Goal: Task Accomplishment & Management: Use online tool/utility

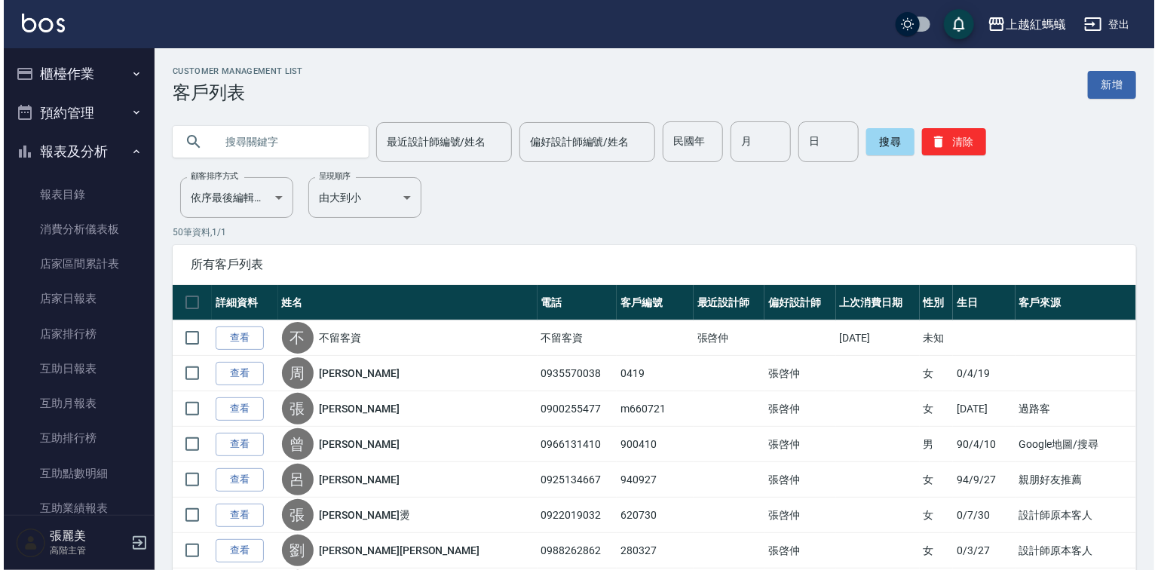
scroll to position [1379, 0]
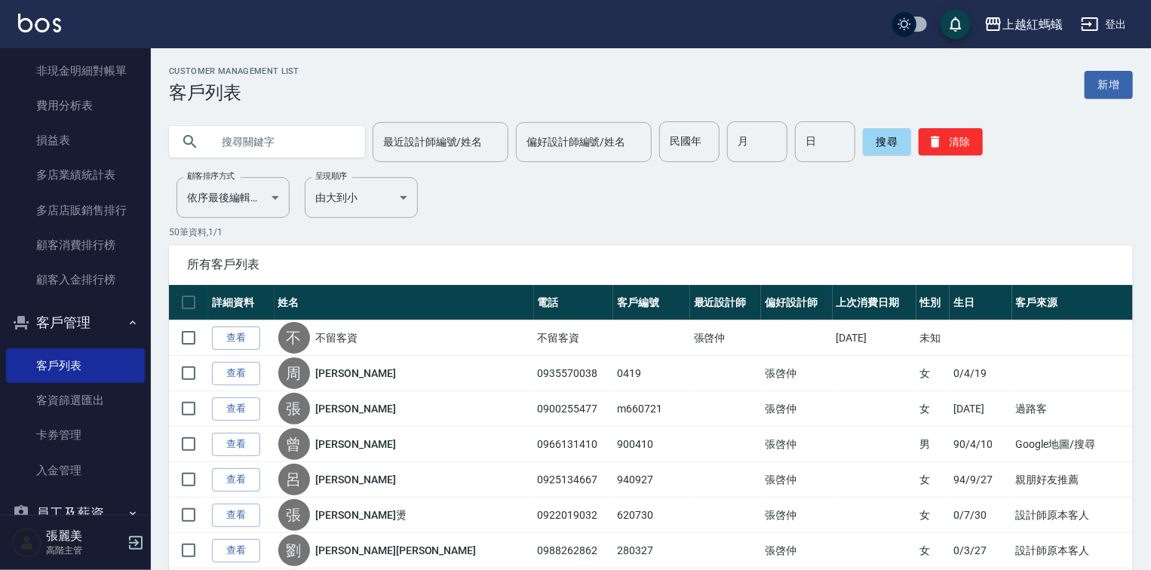
drag, startPoint x: 296, startPoint y: 127, endPoint x: 296, endPoint y: 143, distance: 15.8
click at [296, 128] on input "text" at bounding box center [282, 141] width 142 height 41
click at [297, 143] on input "text" at bounding box center [282, 141] width 142 height 41
type input "0910240488"
click at [873, 142] on button "搜尋" at bounding box center [887, 141] width 48 height 27
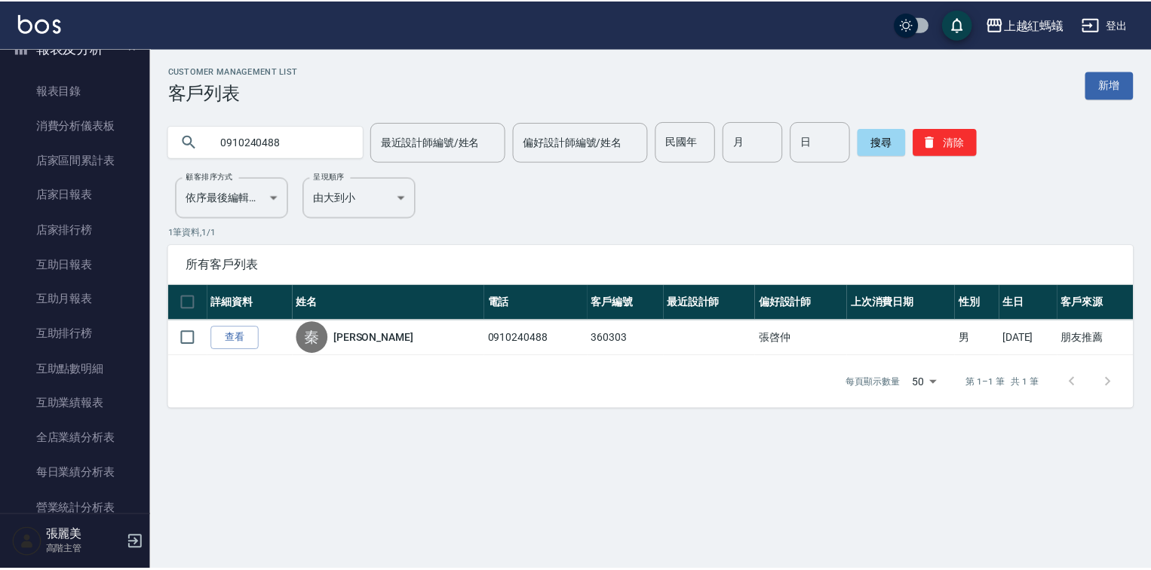
scroll to position [0, 0]
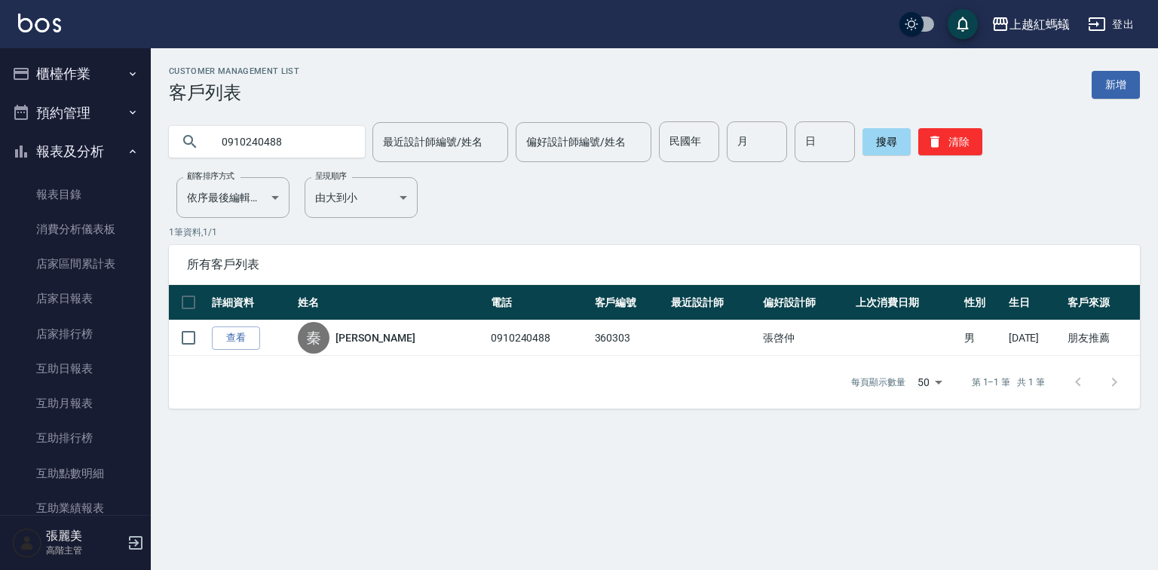
click at [87, 79] on button "櫃檯作業" at bounding box center [75, 73] width 139 height 39
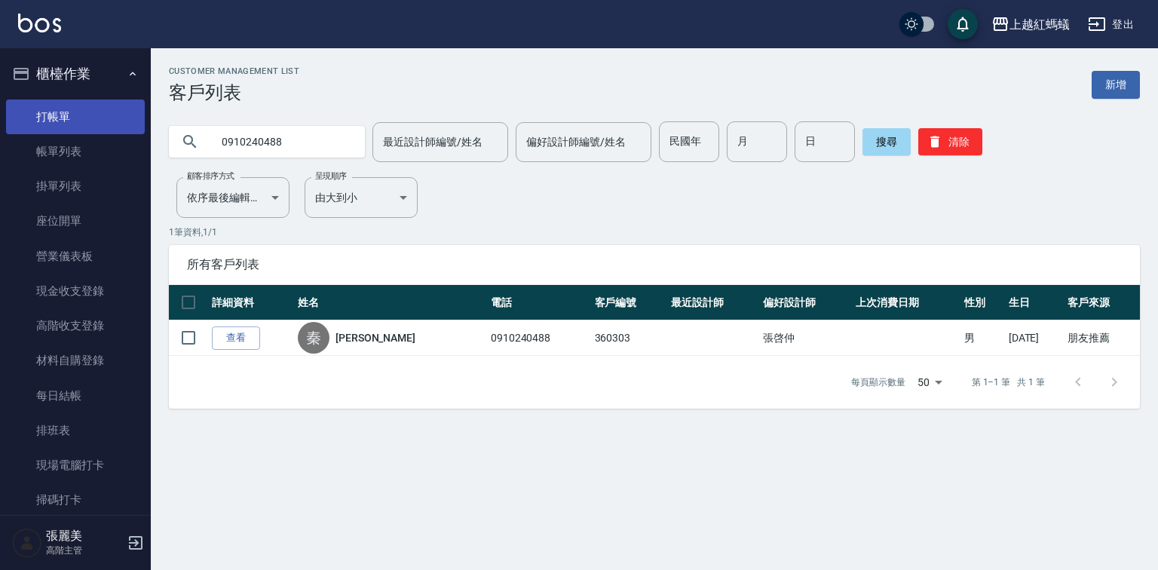
click at [94, 112] on link "打帳單" at bounding box center [75, 117] width 139 height 35
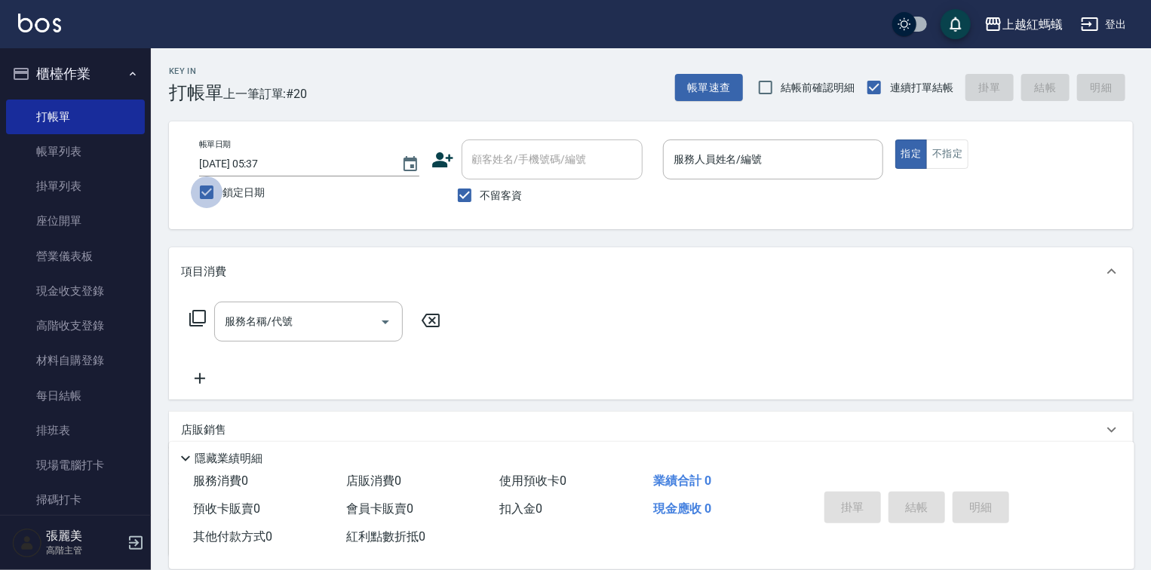
click at [202, 192] on input "鎖定日期" at bounding box center [207, 192] width 32 height 32
checkbox input "false"
type input "[DATE] 17:19"
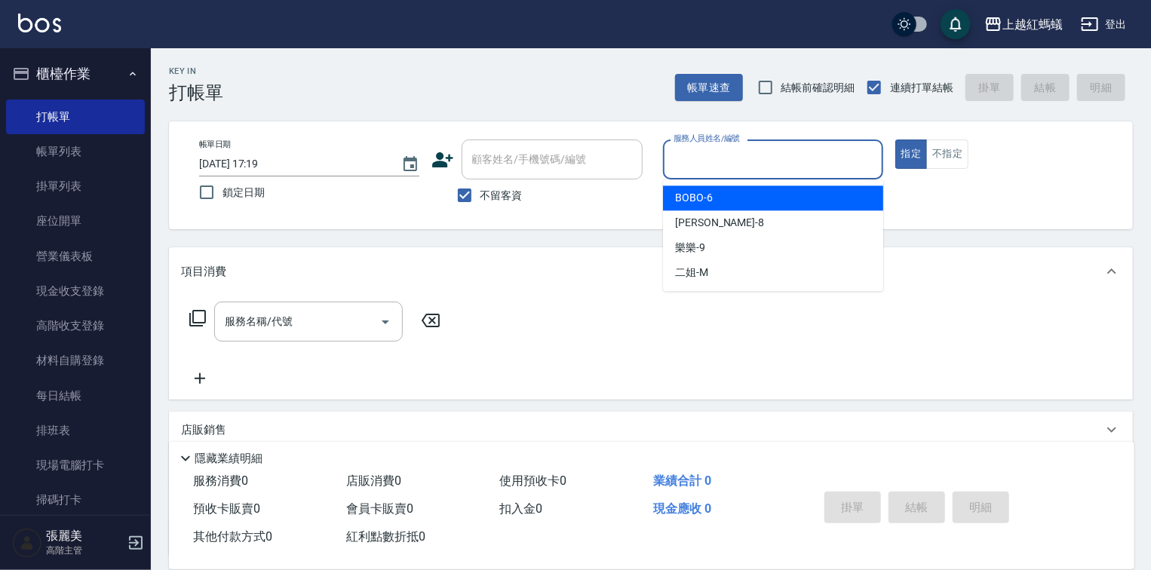
click at [790, 162] on input "服務人員姓名/編號" at bounding box center [773, 159] width 207 height 26
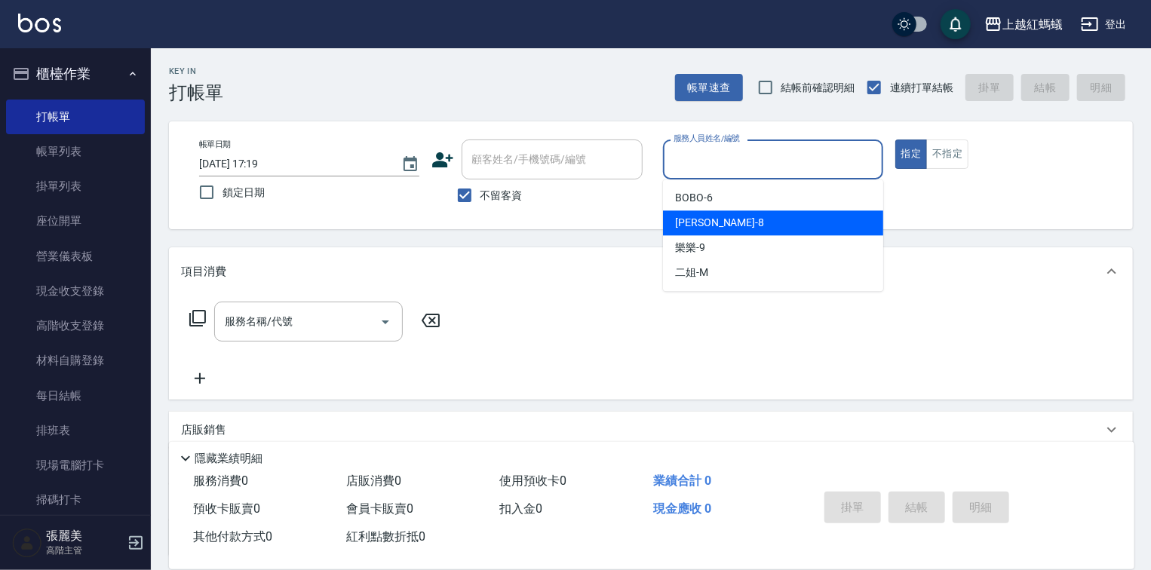
click at [748, 212] on div "[PERSON_NAME] -8" at bounding box center [773, 222] width 220 height 25
type input "[PERSON_NAME]-8"
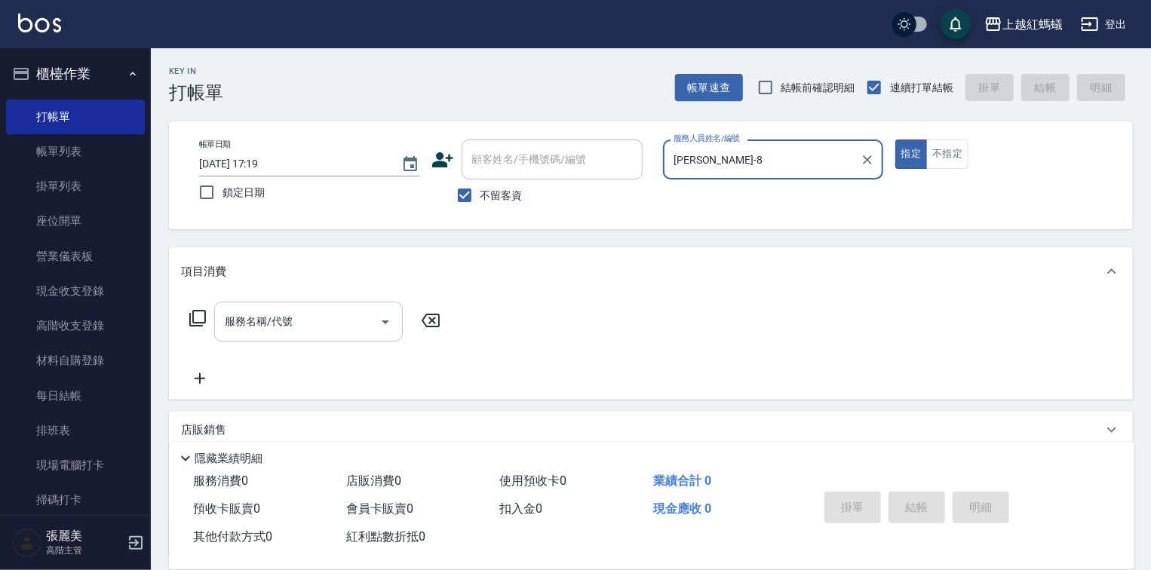
click at [309, 317] on input "服務名稱/代號" at bounding box center [297, 321] width 152 height 26
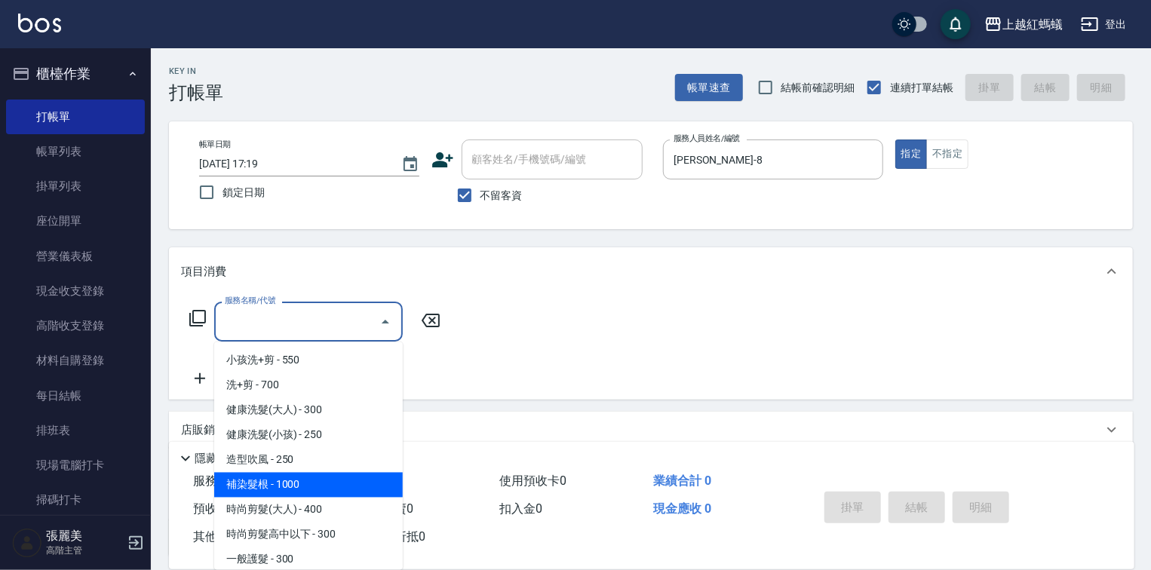
click at [276, 486] on span "補染髮根 - 1000" at bounding box center [308, 485] width 189 height 25
type input "補染髮根(204)"
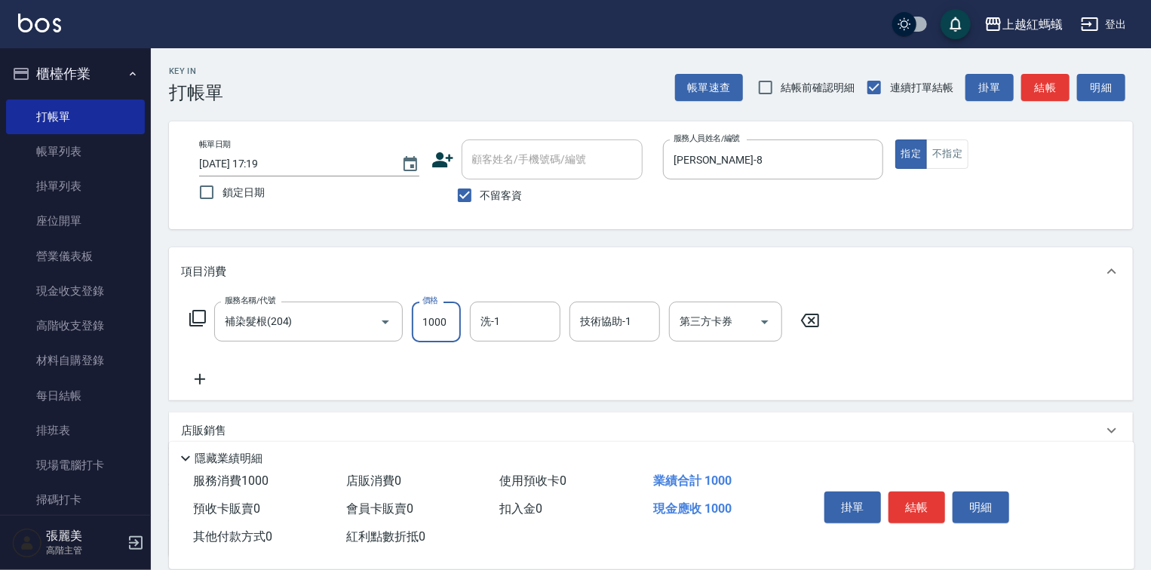
click at [435, 337] on input "1000" at bounding box center [436, 322] width 49 height 41
type input "1400"
click at [915, 501] on button "結帳" at bounding box center [916, 508] width 57 height 32
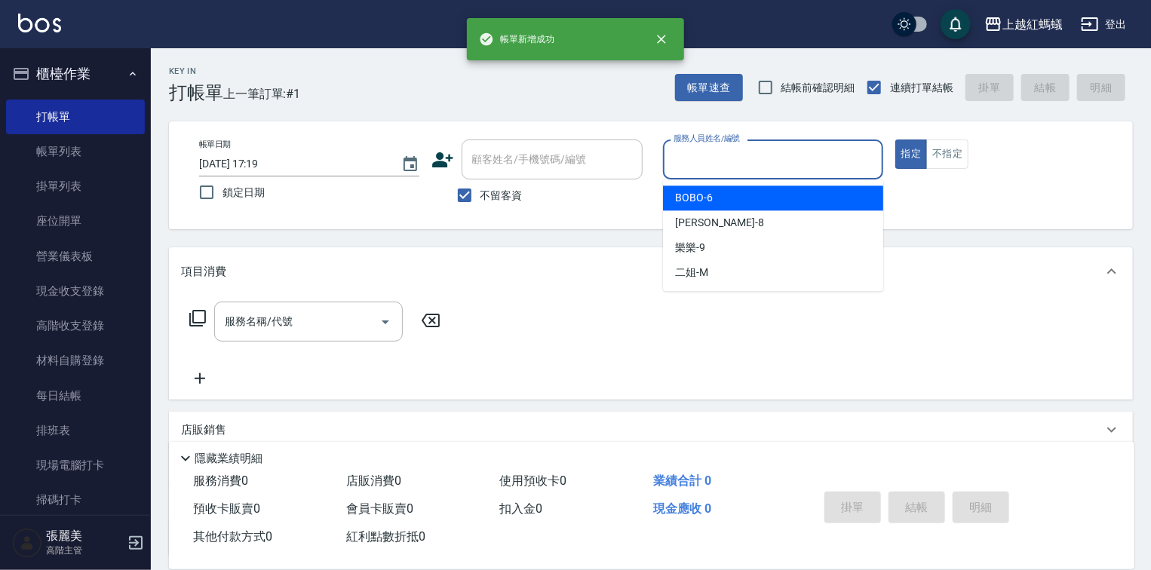
click at [734, 146] on input "服務人員姓名/編號" at bounding box center [773, 159] width 207 height 26
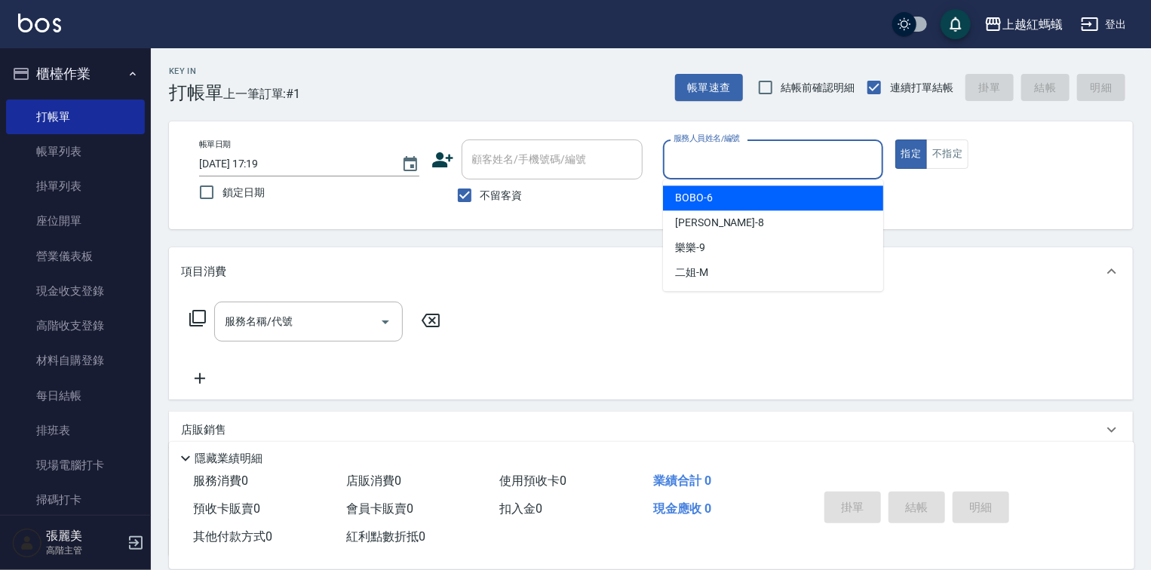
drag, startPoint x: 745, startPoint y: 207, endPoint x: 748, endPoint y: 198, distance: 8.8
click at [747, 204] on div "BOBO -6" at bounding box center [773, 198] width 220 height 25
type input "BOBO-6"
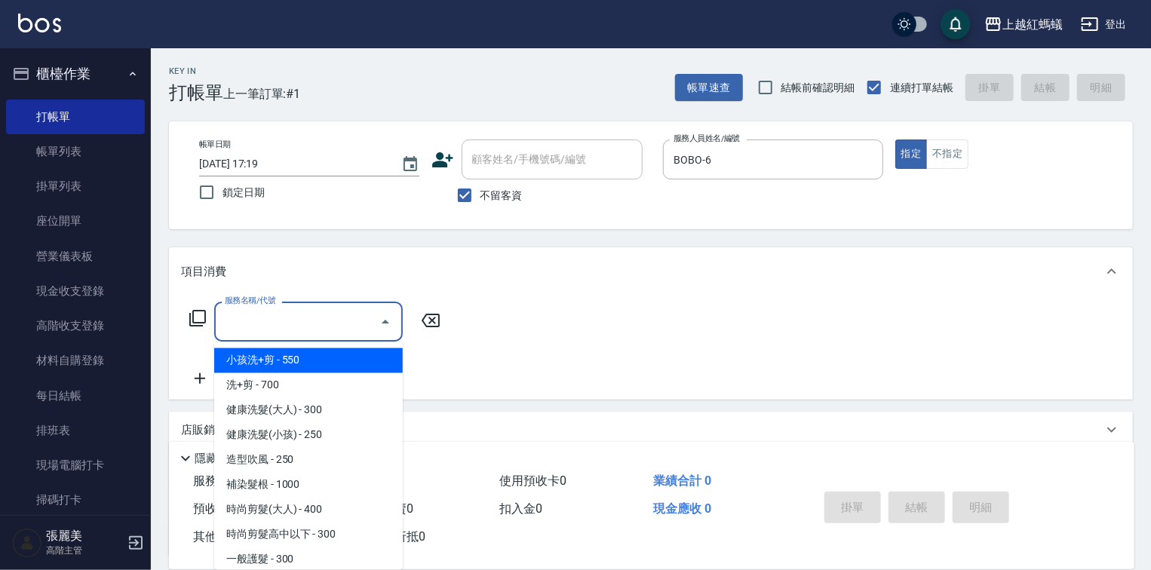
click at [350, 317] on input "服務名稱/代號" at bounding box center [297, 321] width 152 height 26
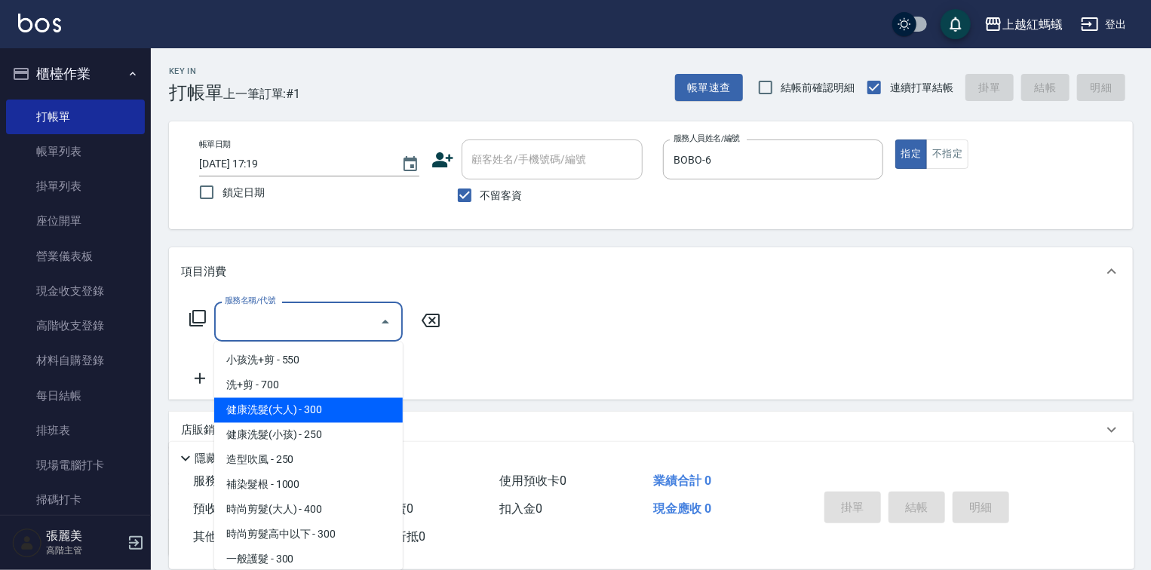
drag, startPoint x: 317, startPoint y: 414, endPoint x: 465, endPoint y: 480, distance: 162.4
click at [317, 414] on span "健康洗髮(大人) - 300" at bounding box center [308, 410] width 189 height 25
type input "健康洗髮(大人)(201)"
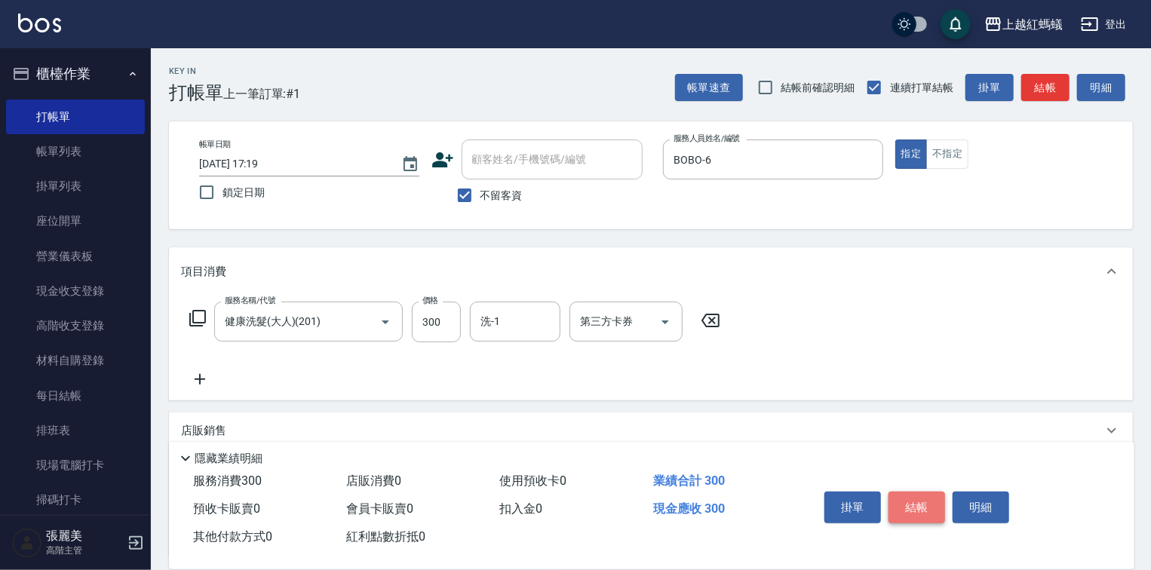
click at [914, 504] on button "結帳" at bounding box center [916, 508] width 57 height 32
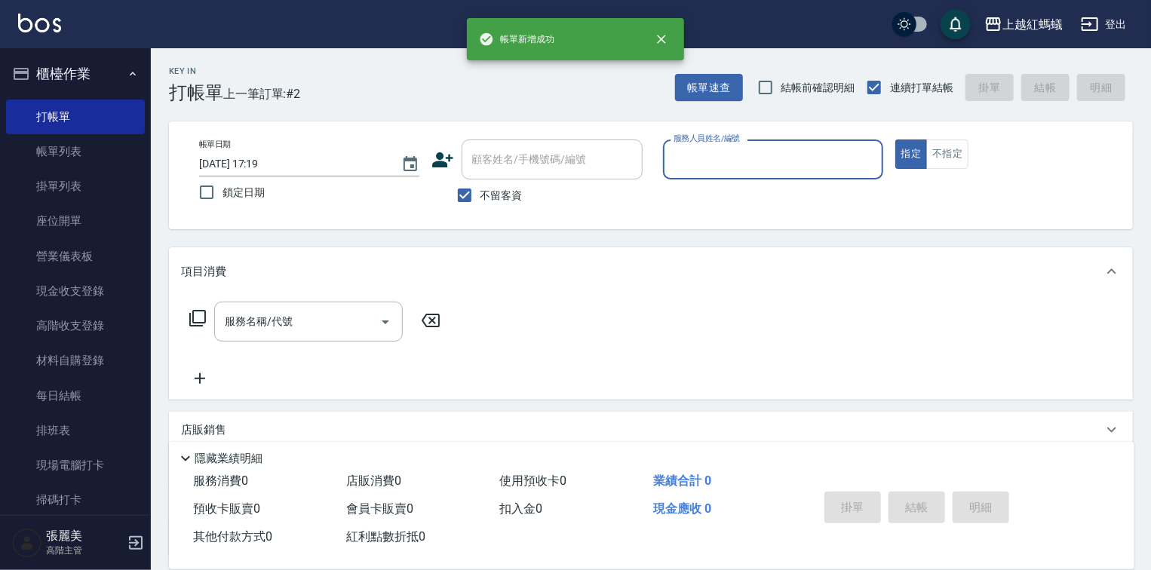
click at [739, 172] on input "服務人員姓名/編號" at bounding box center [773, 159] width 207 height 26
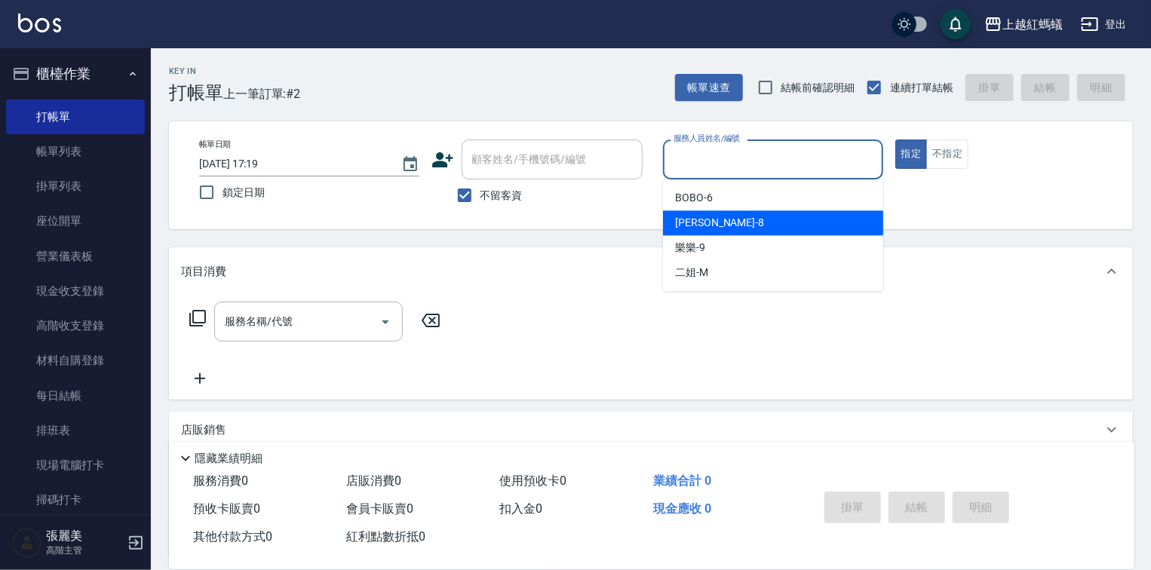
click at [724, 220] on div "[PERSON_NAME] -8" at bounding box center [773, 222] width 220 height 25
type input "[PERSON_NAME]-8"
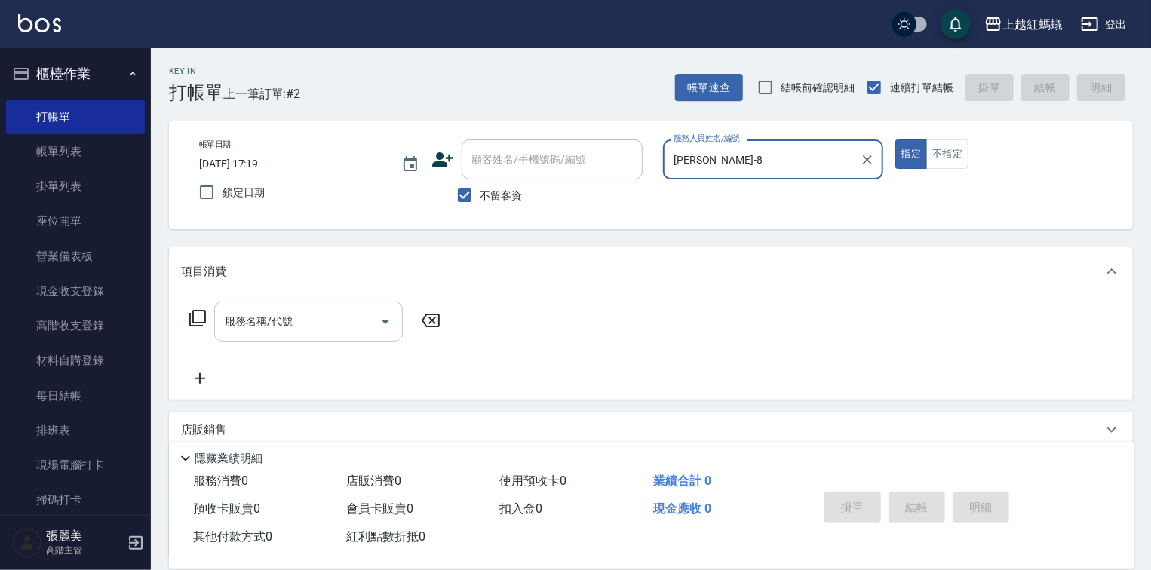
click at [296, 314] on input "服務名稱/代號" at bounding box center [297, 321] width 152 height 26
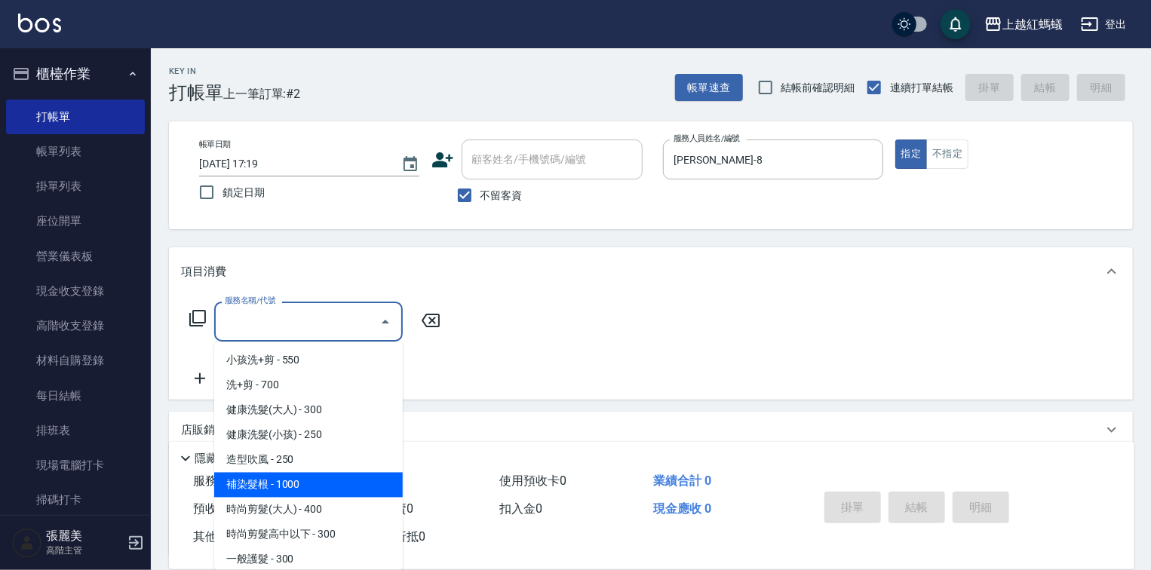
click at [262, 485] on span "補染髮根 - 1000" at bounding box center [308, 485] width 189 height 25
type input "補染髮根(204)"
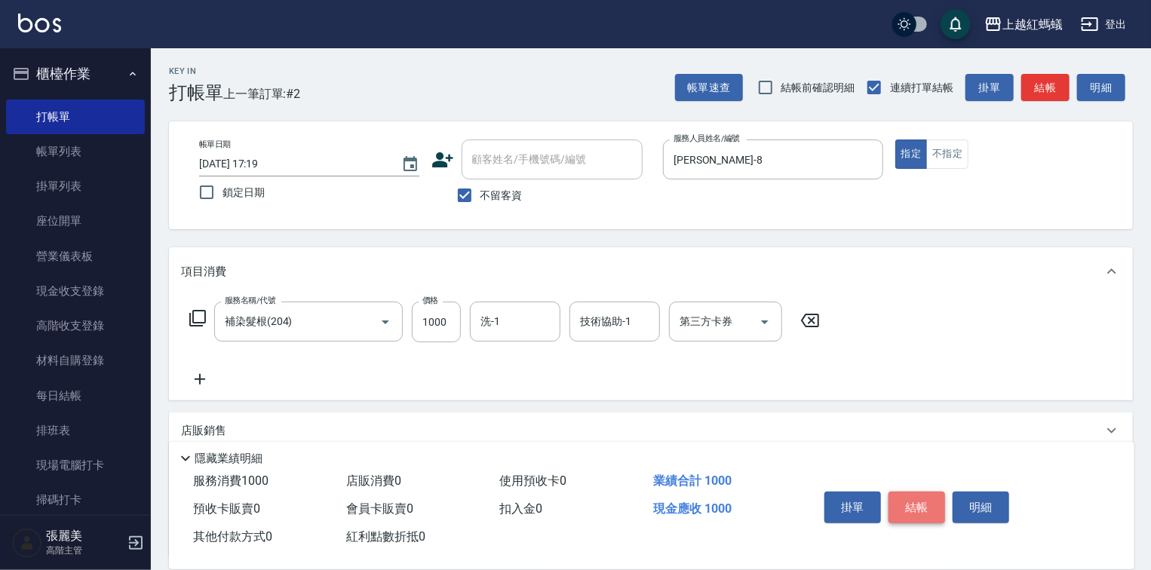
click at [923, 513] on button "結帳" at bounding box center [916, 508] width 57 height 32
type input "[DATE] 17:20"
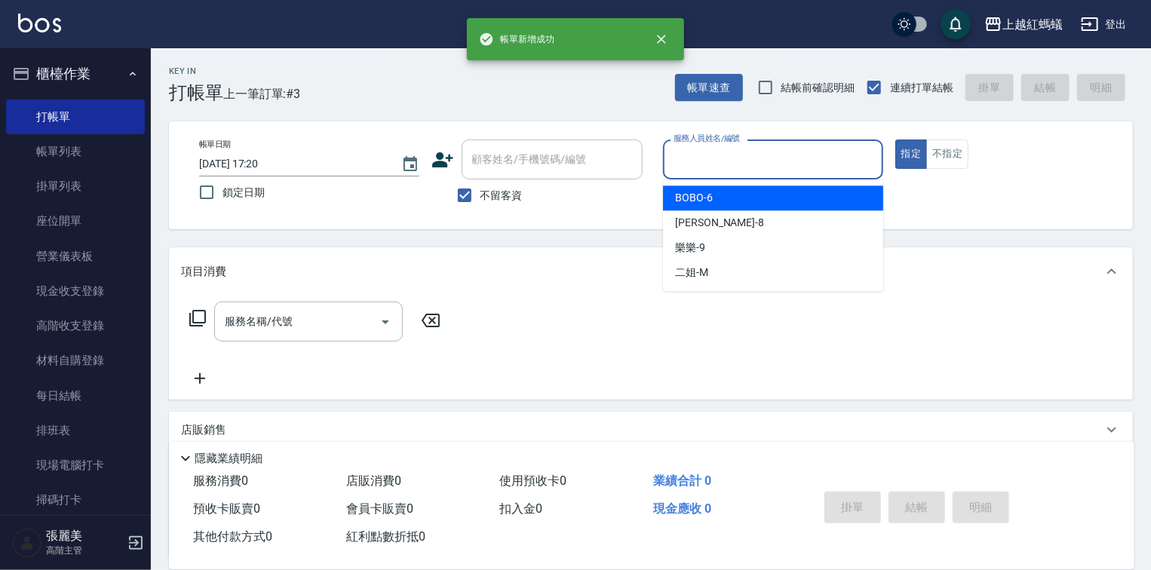
click at [781, 155] on input "服務人員姓名/編號" at bounding box center [773, 159] width 207 height 26
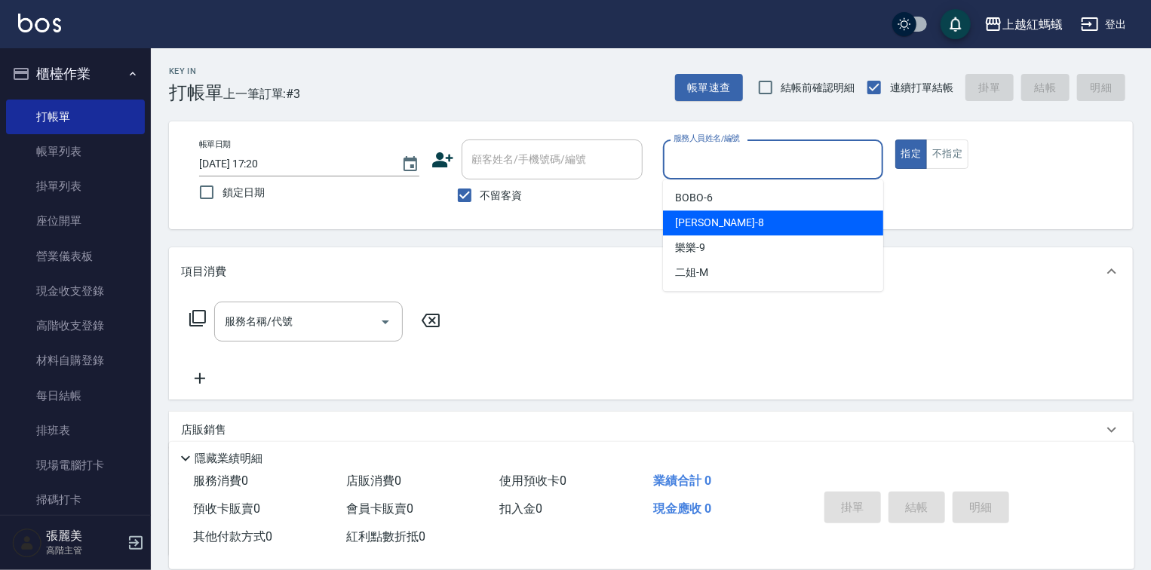
click at [702, 222] on span "[PERSON_NAME] -8" at bounding box center [719, 223] width 89 height 16
type input "[PERSON_NAME]-8"
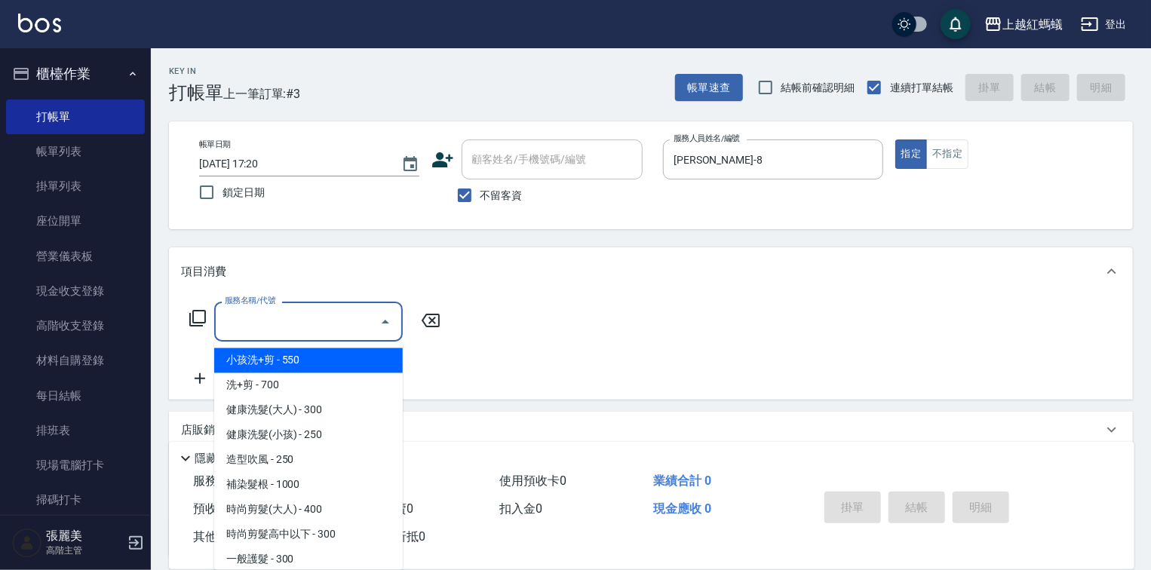
click at [303, 332] on input "服務名稱/代號" at bounding box center [297, 321] width 152 height 26
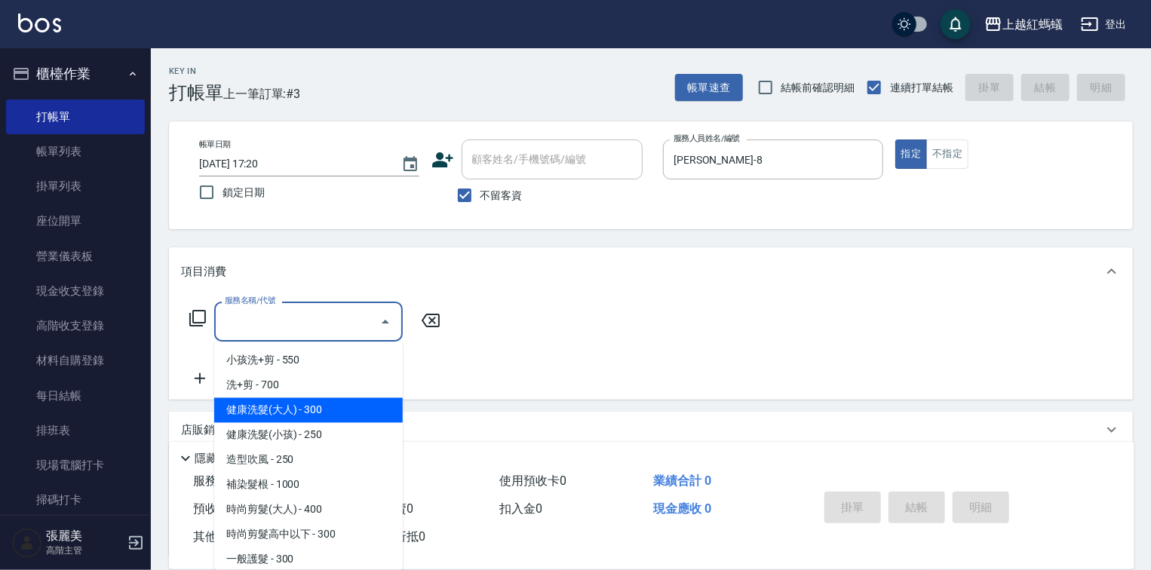
drag, startPoint x: 324, startPoint y: 406, endPoint x: 694, endPoint y: 465, distance: 374.2
click at [325, 407] on span "健康洗髮(大人) - 300" at bounding box center [308, 410] width 189 height 25
type input "健康洗髮(大人)(201)"
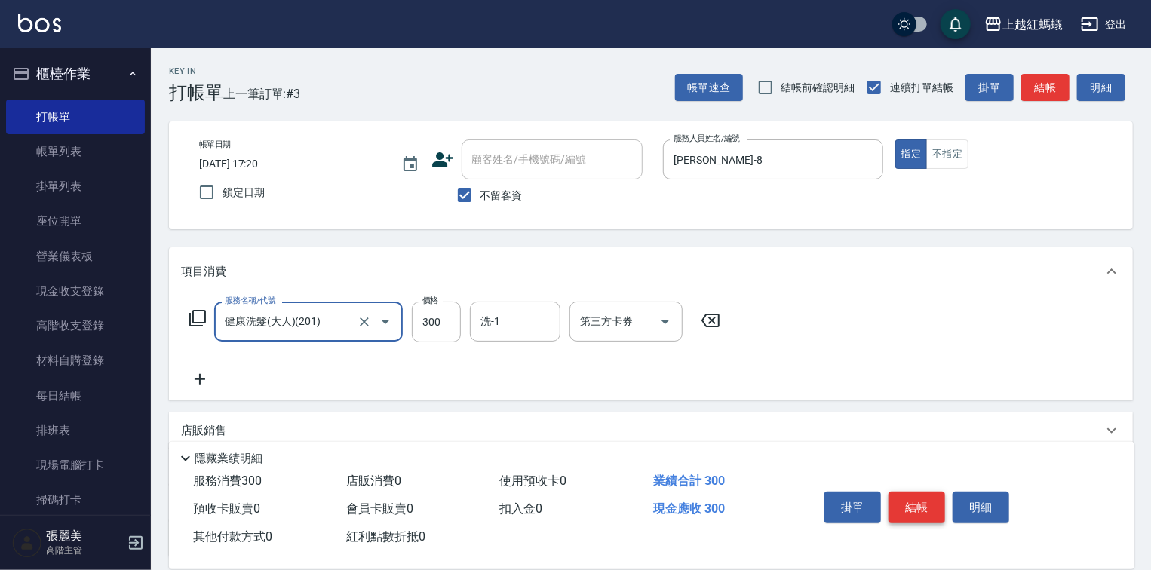
click at [917, 504] on button "結帳" at bounding box center [916, 508] width 57 height 32
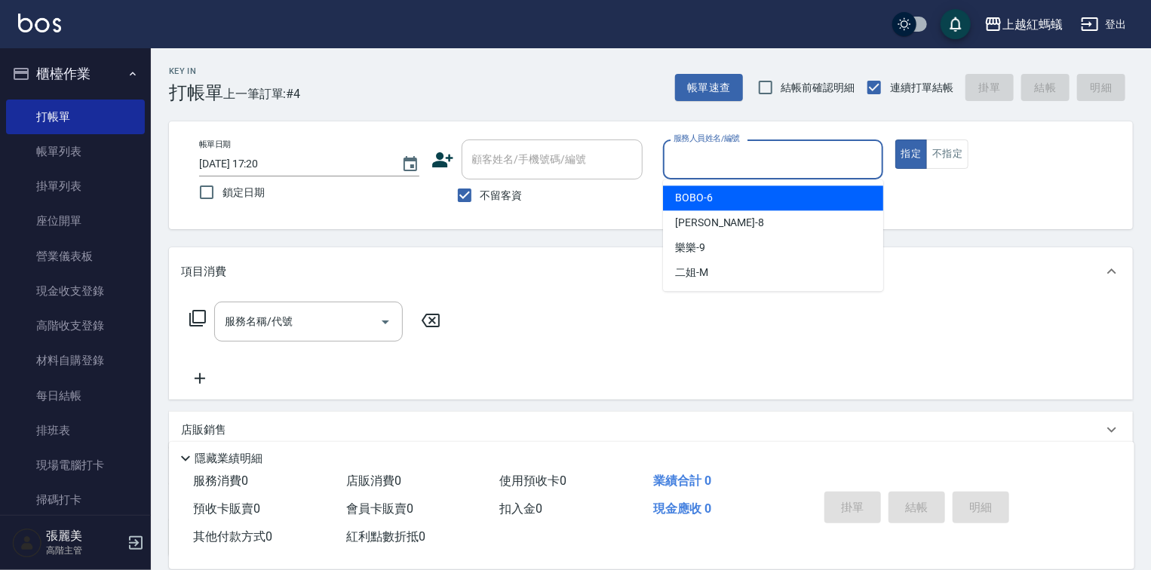
click at [759, 158] on input "服務人員姓名/編號" at bounding box center [773, 159] width 207 height 26
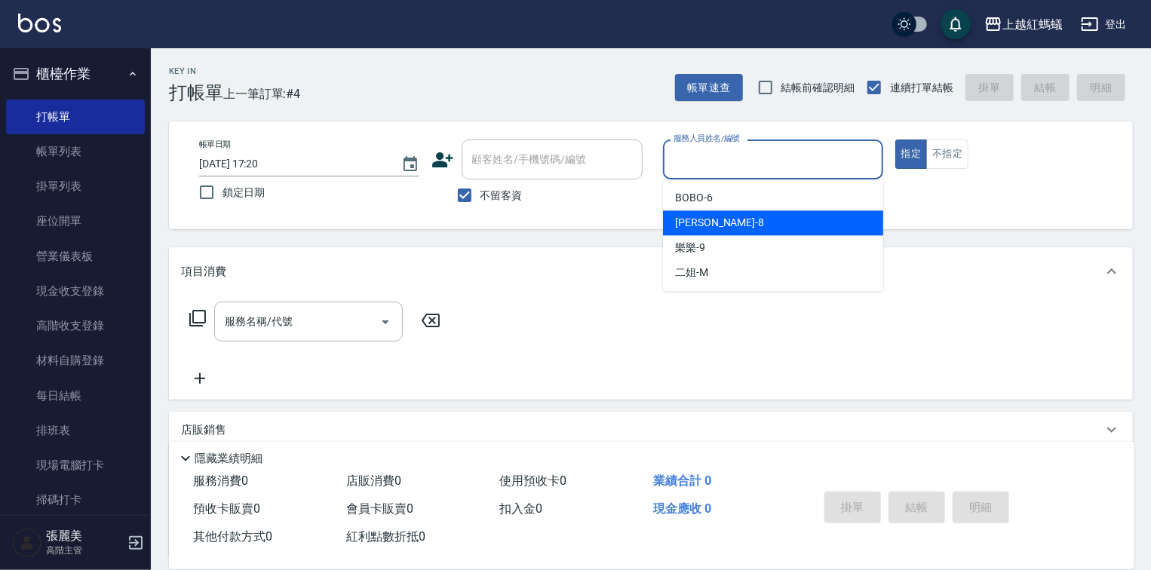
click at [701, 219] on span "[PERSON_NAME] -8" at bounding box center [719, 223] width 89 height 16
type input "[PERSON_NAME]-8"
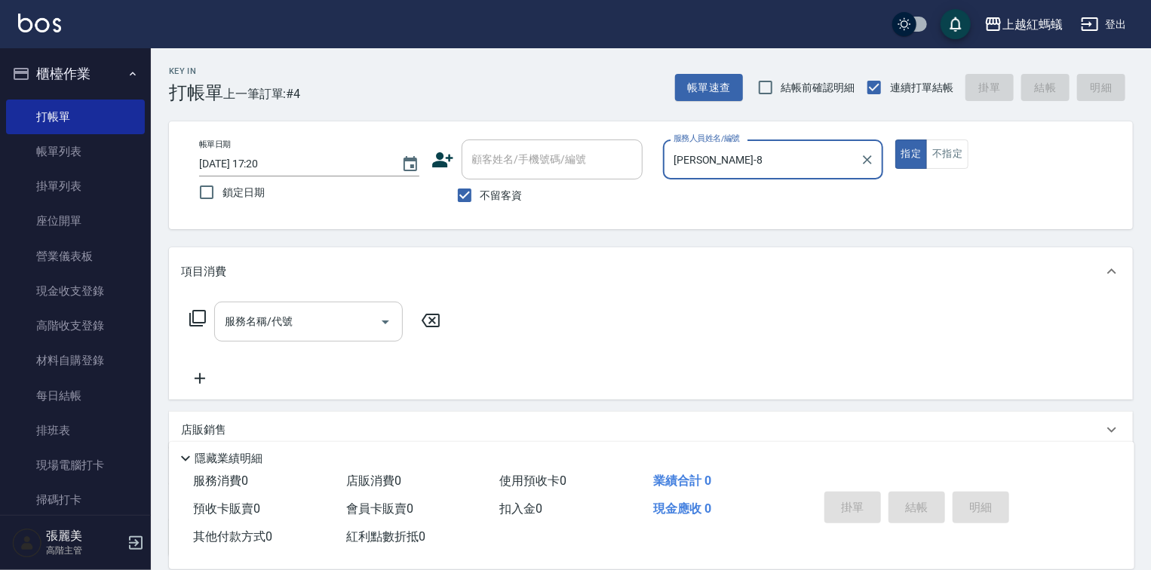
click at [326, 323] on input "服務名稱/代號" at bounding box center [297, 321] width 152 height 26
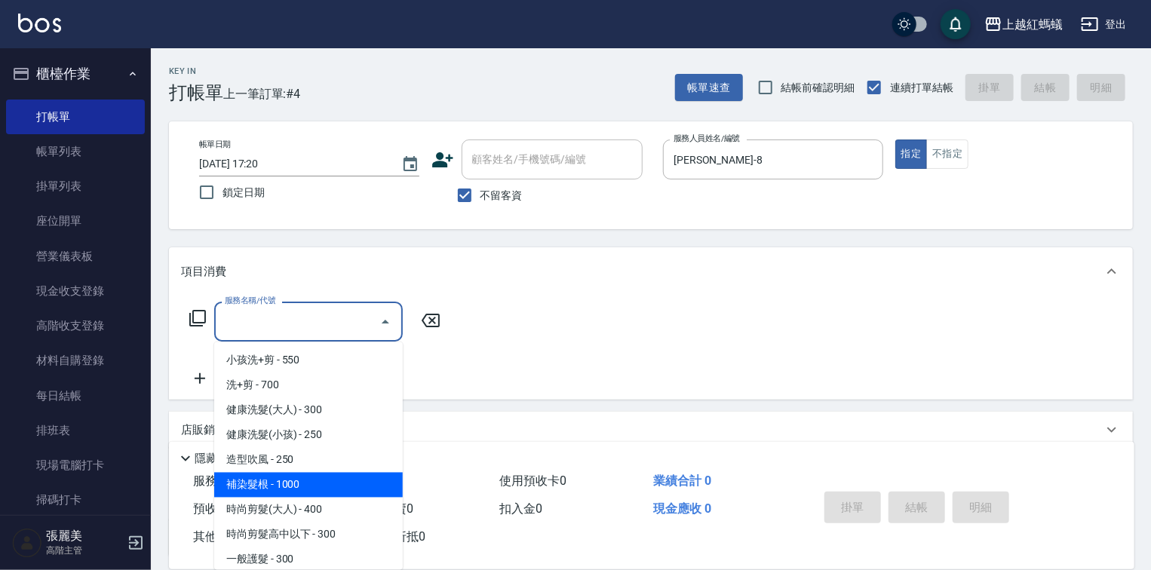
click at [289, 482] on span "補染髮根 - 1000" at bounding box center [308, 485] width 189 height 25
type input "補染髮根(204)"
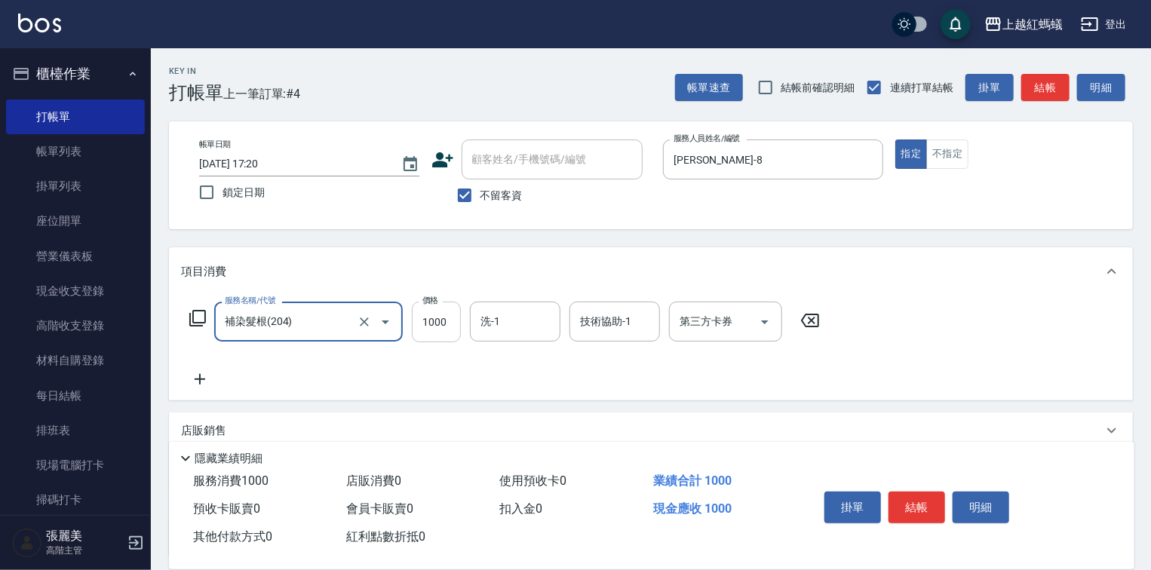
click at [431, 325] on input "1000" at bounding box center [436, 322] width 49 height 41
type input "1600"
click at [913, 500] on button "結帳" at bounding box center [916, 508] width 57 height 32
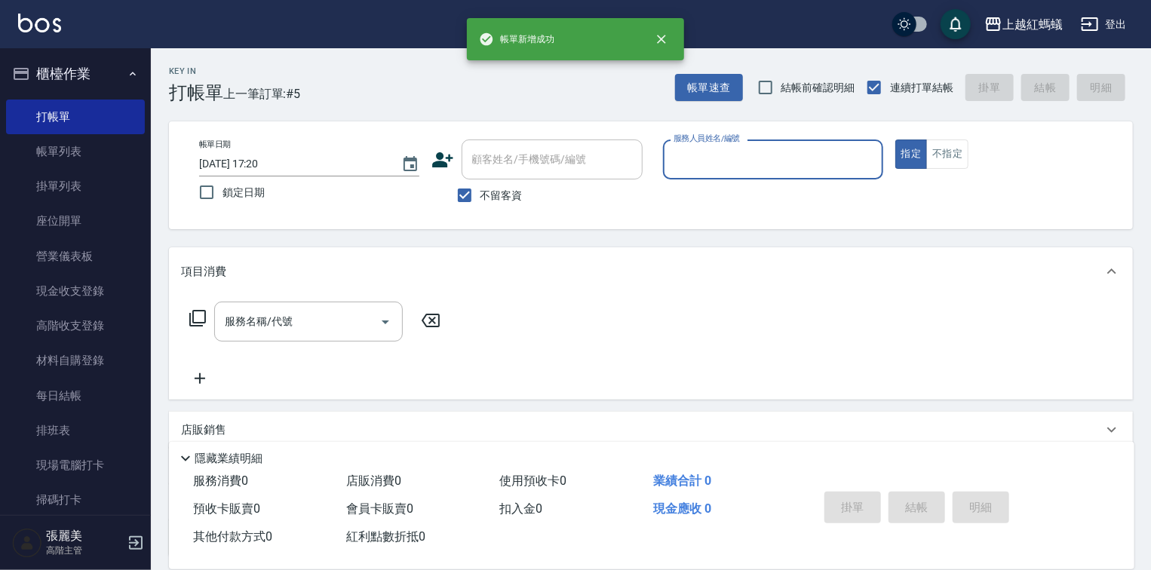
click at [754, 161] on input "服務人員姓名/編號" at bounding box center [773, 159] width 207 height 26
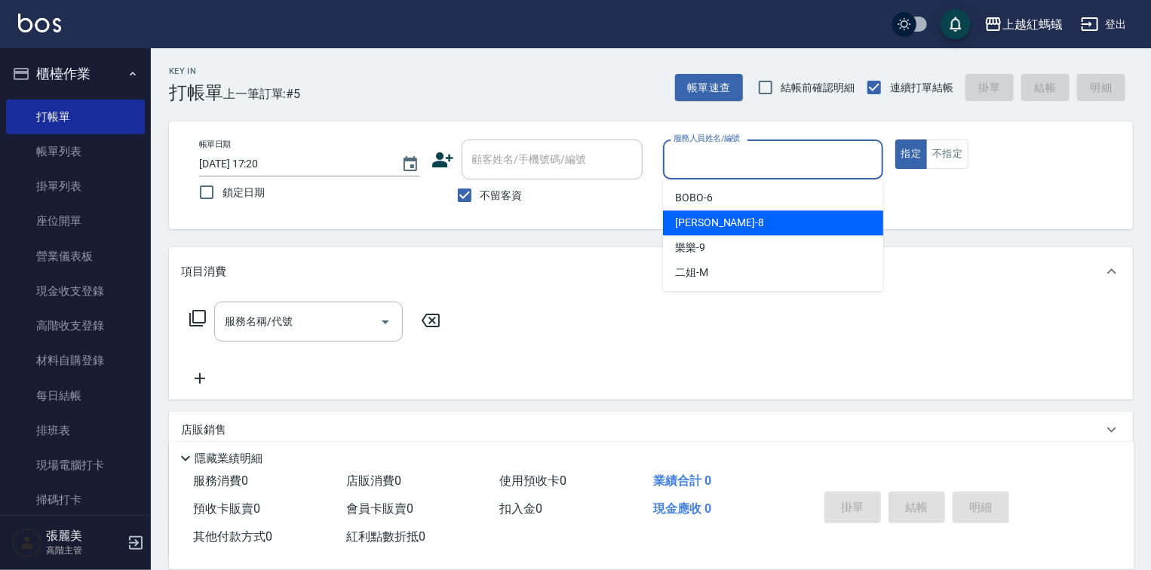
click at [741, 228] on div "[PERSON_NAME] -8" at bounding box center [773, 222] width 220 height 25
type input "[PERSON_NAME]-8"
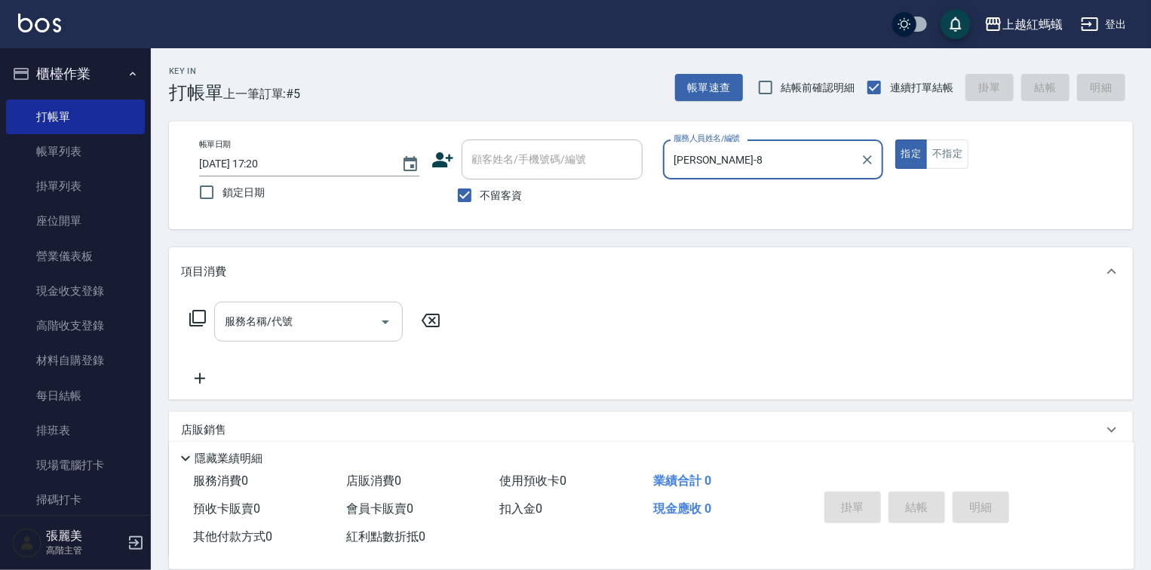
click at [335, 309] on input "服務名稱/代號" at bounding box center [297, 321] width 152 height 26
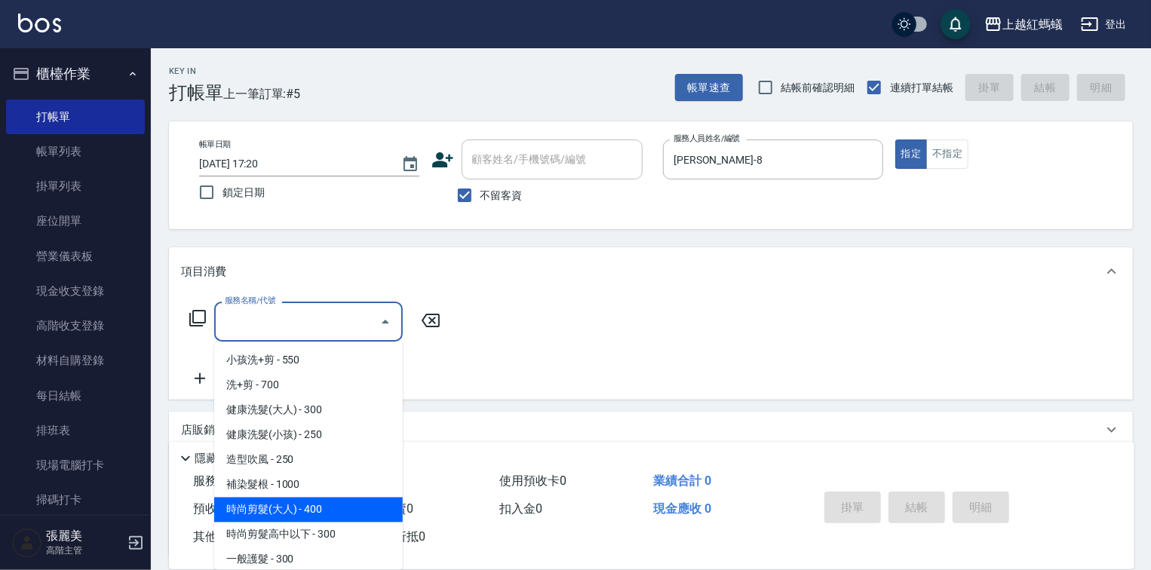
click at [317, 511] on span "時尚剪髮(大人) - 400" at bounding box center [308, 510] width 189 height 25
type input "時尚剪髮(大人)(301)"
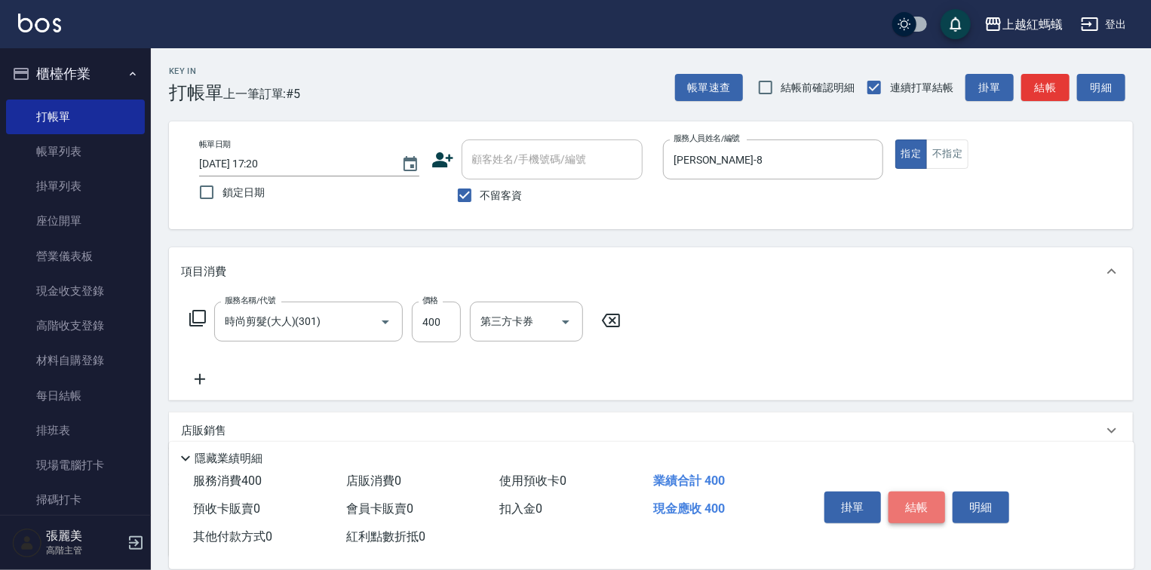
click at [921, 492] on button "結帳" at bounding box center [916, 508] width 57 height 32
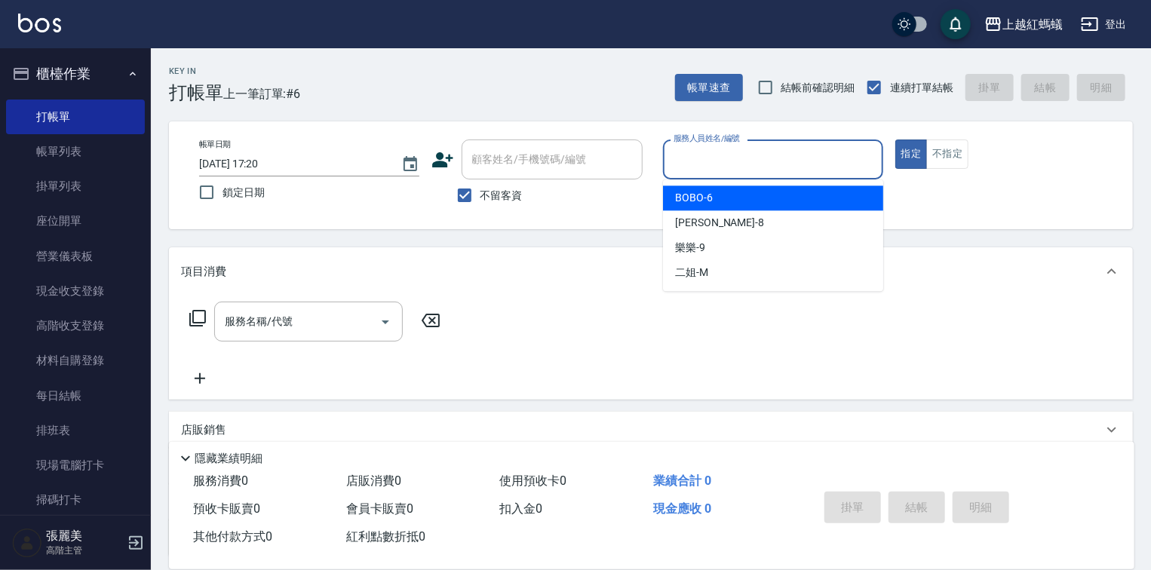
click at [765, 146] on input "服務人員姓名/編號" at bounding box center [773, 159] width 207 height 26
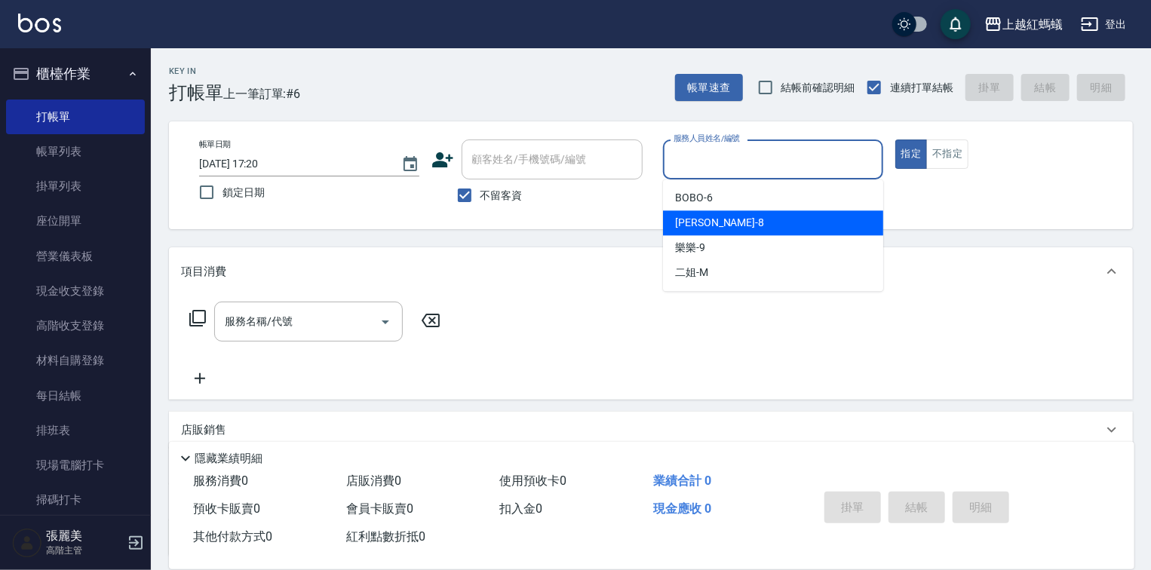
click at [731, 220] on div "[PERSON_NAME] -8" at bounding box center [773, 222] width 220 height 25
type input "[PERSON_NAME]-8"
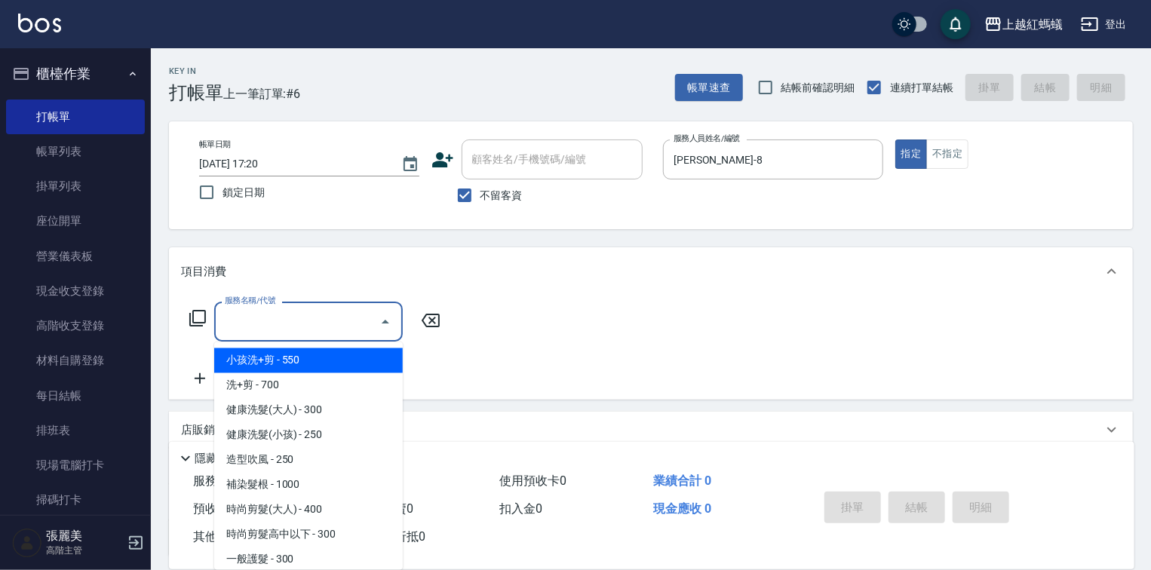
click at [369, 325] on input "服務名稱/代號" at bounding box center [297, 321] width 152 height 26
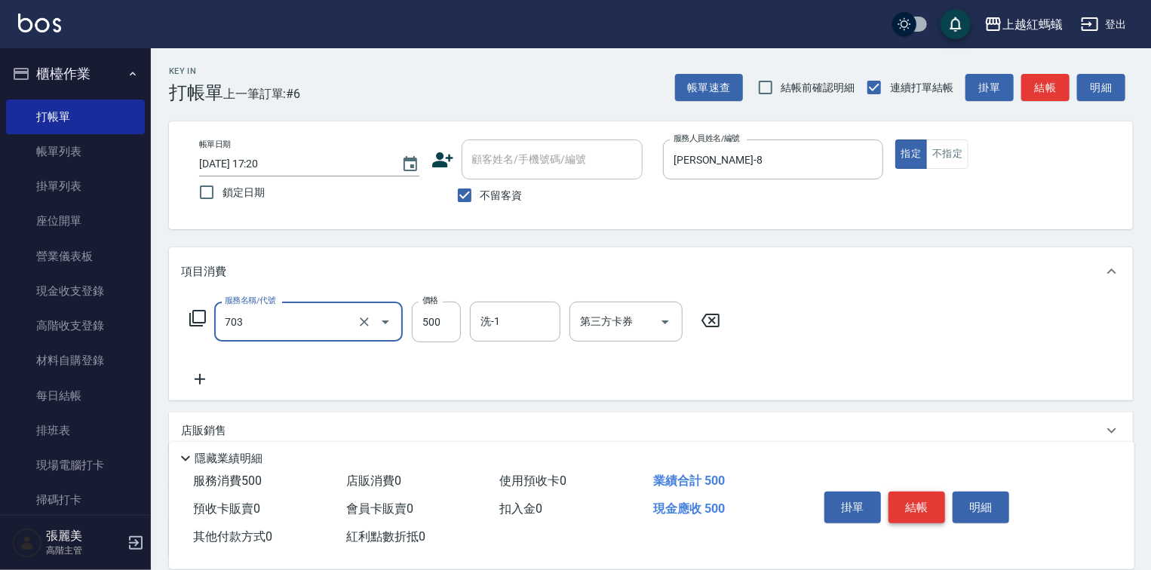
type input "[PERSON_NAME]兩段頭皮養護(703)"
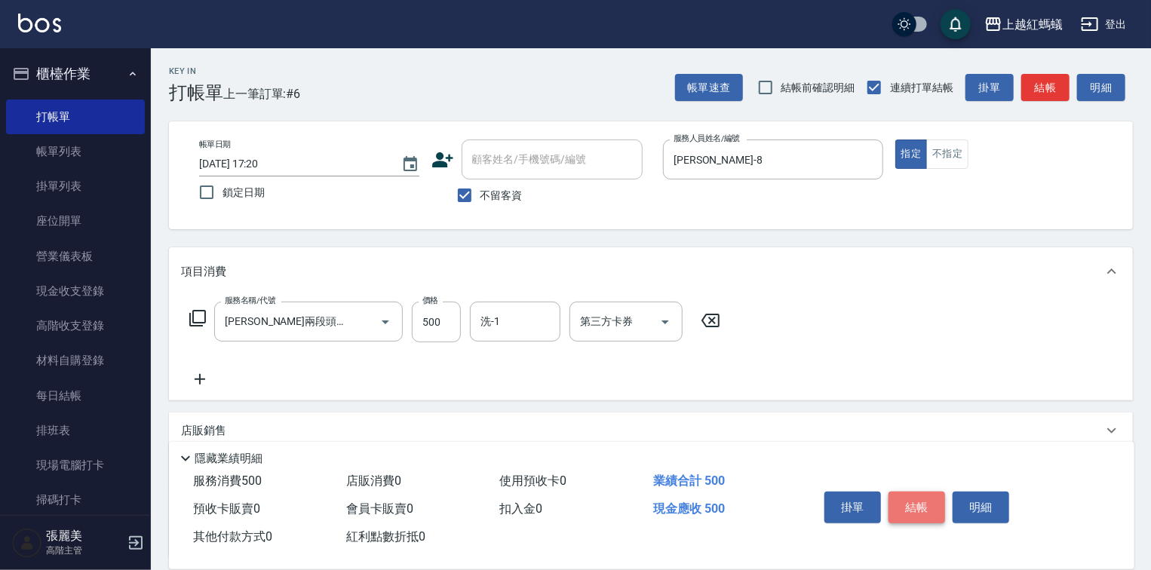
click at [905, 510] on button "結帳" at bounding box center [916, 508] width 57 height 32
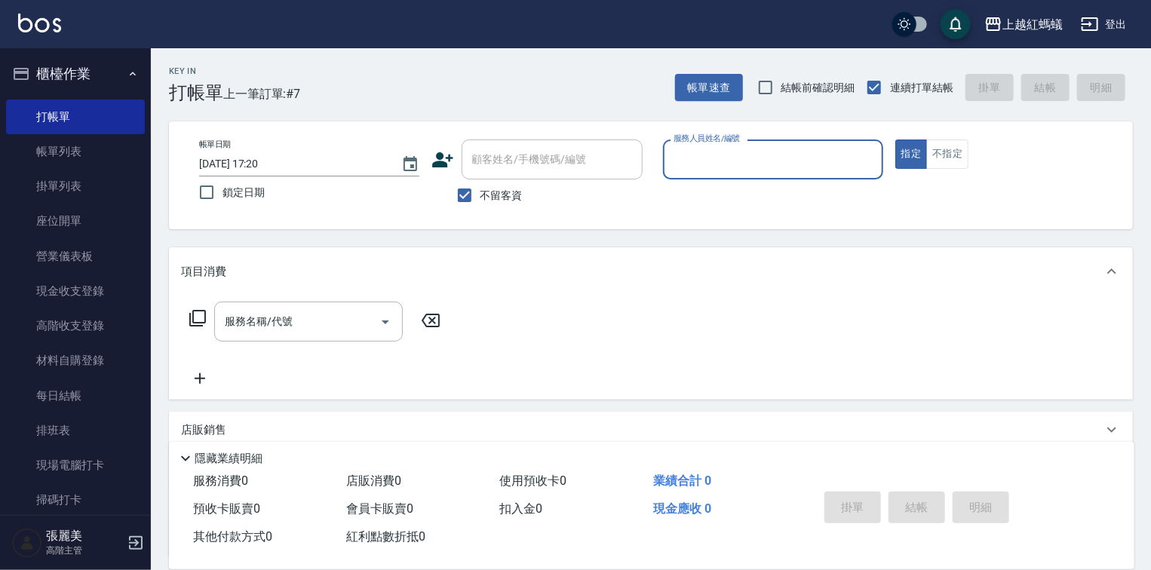
click at [709, 161] on input "服務人員姓名/編號" at bounding box center [773, 159] width 207 height 26
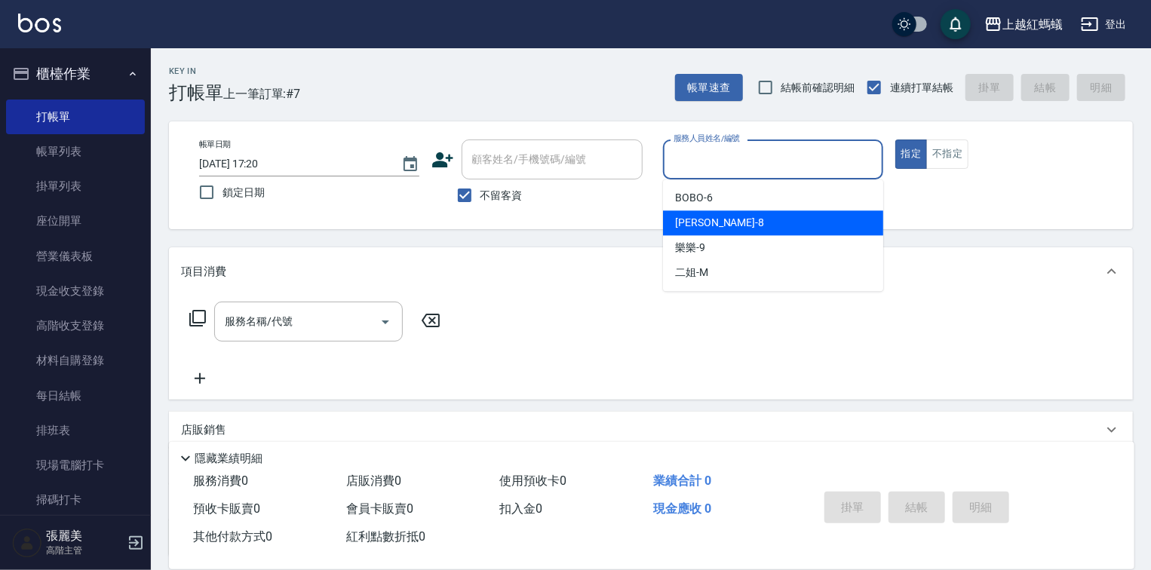
click at [719, 214] on div "[PERSON_NAME] -8" at bounding box center [773, 222] width 220 height 25
type input "[PERSON_NAME]-8"
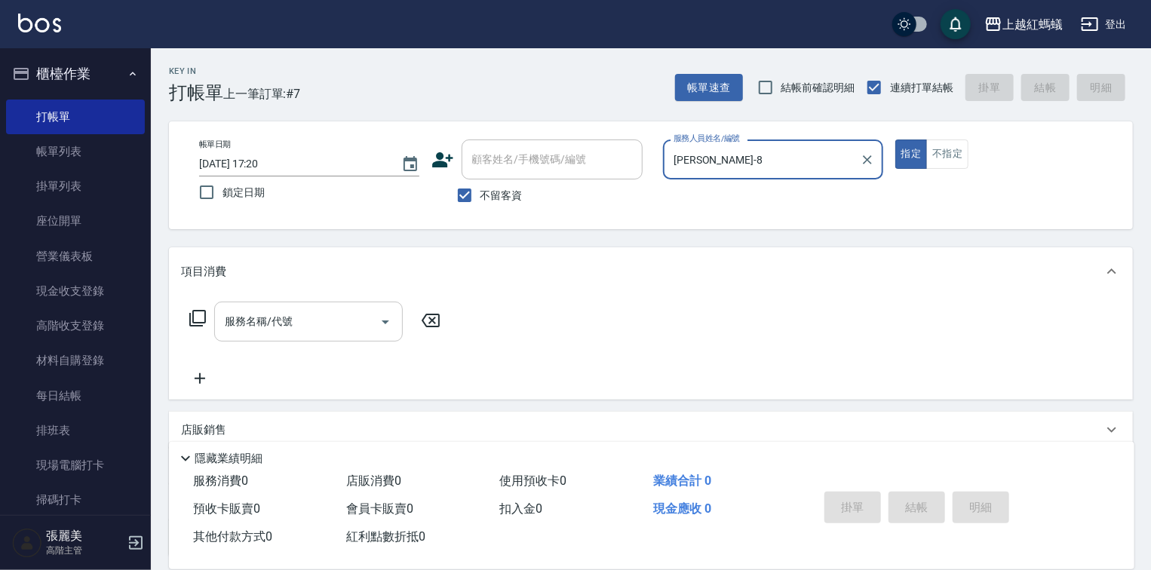
click at [327, 324] on input "服務名稱/代號" at bounding box center [297, 321] width 152 height 26
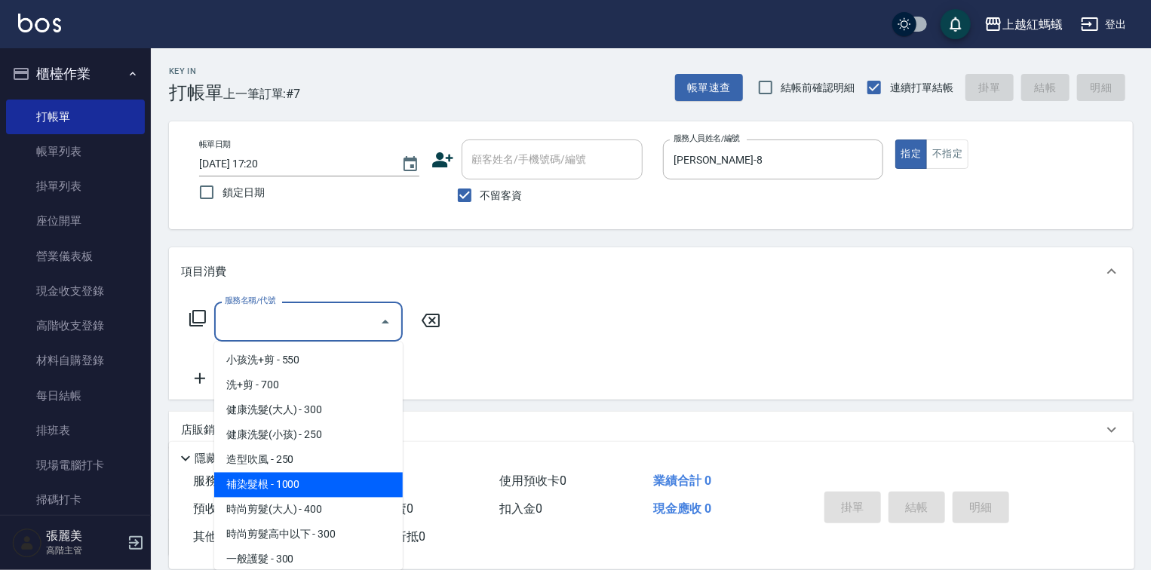
click at [279, 480] on span "補染髮根 - 1000" at bounding box center [308, 485] width 189 height 25
type input "補染髮根(204)"
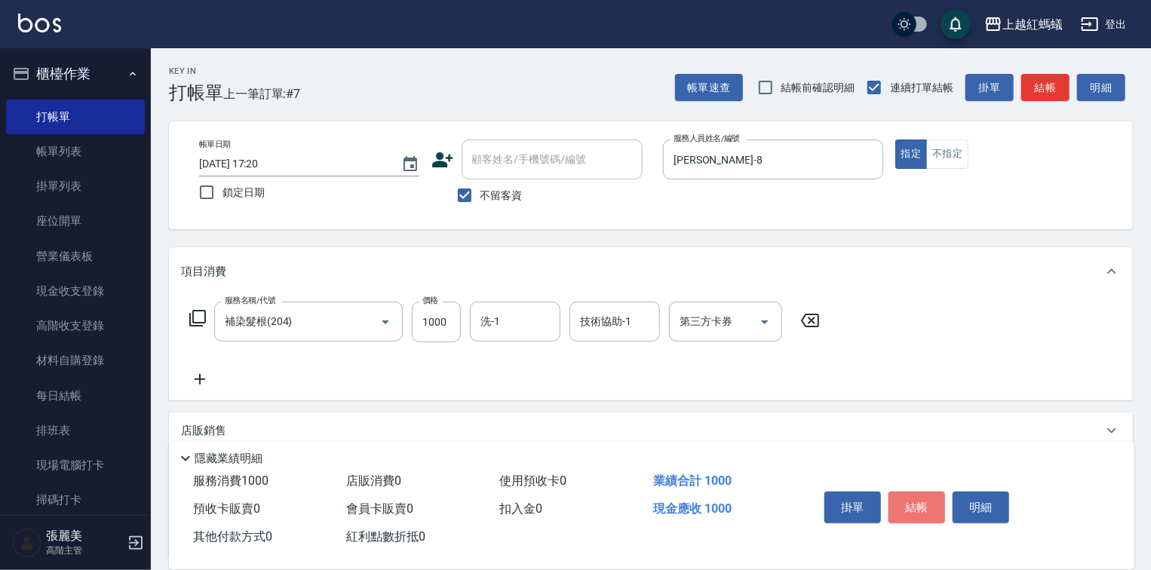
click at [896, 496] on button "結帳" at bounding box center [916, 508] width 57 height 32
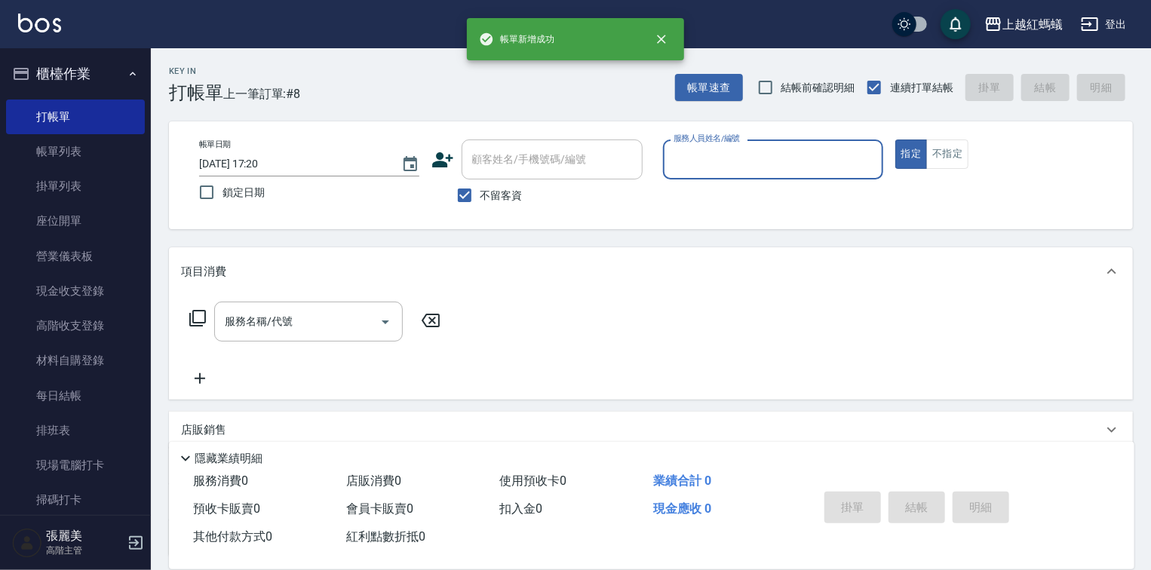
click at [707, 169] on input "服務人員姓名/編號" at bounding box center [773, 159] width 207 height 26
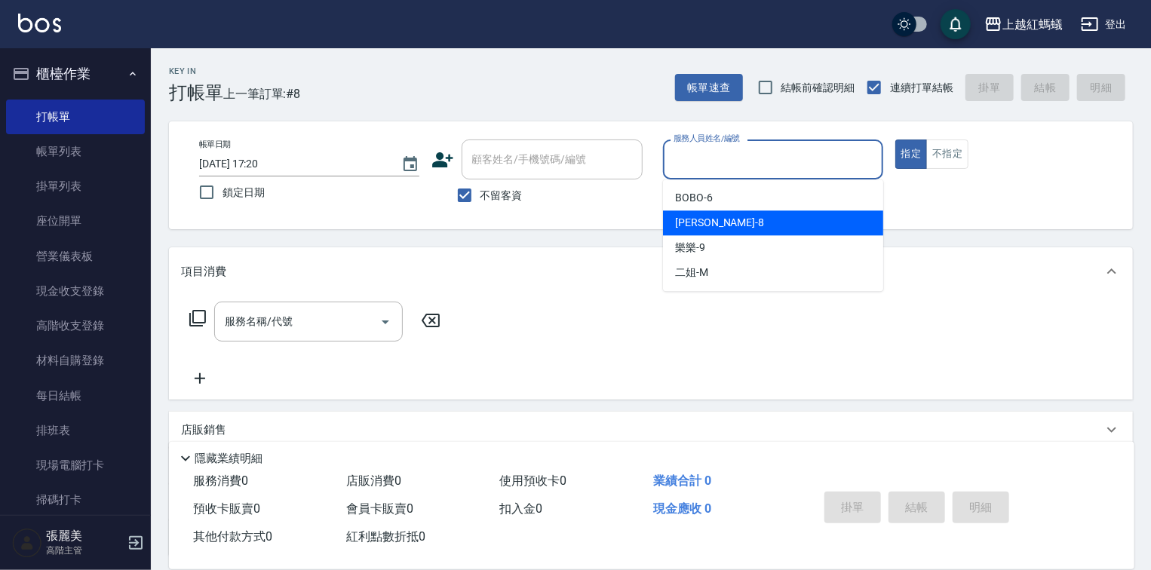
click at [707, 221] on div "[PERSON_NAME] -8" at bounding box center [773, 222] width 220 height 25
type input "[PERSON_NAME]-8"
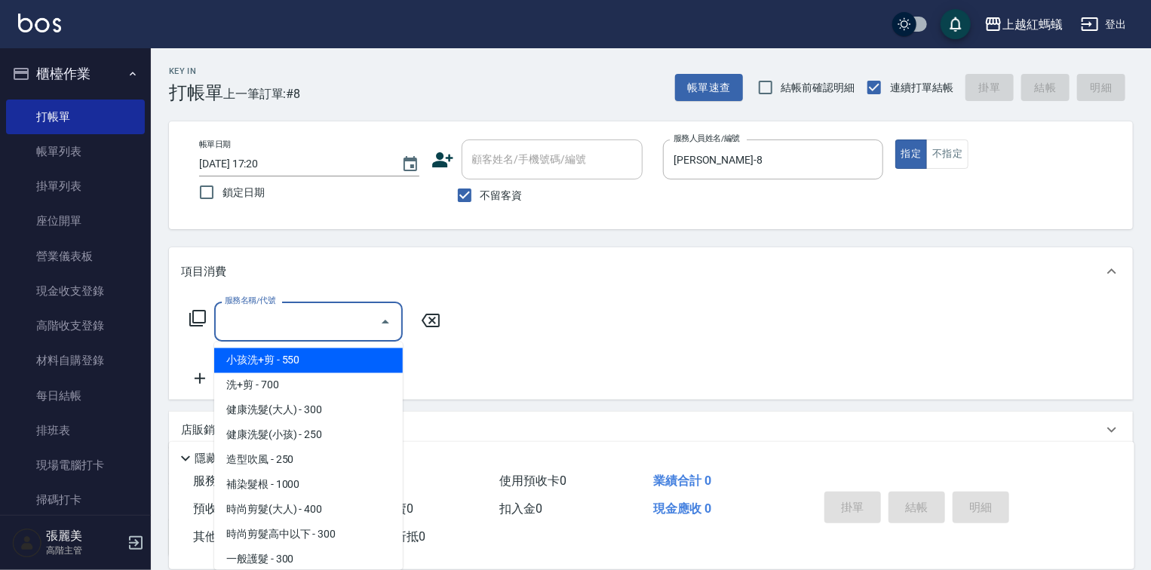
click at [308, 317] on input "服務名稱/代號" at bounding box center [297, 321] width 152 height 26
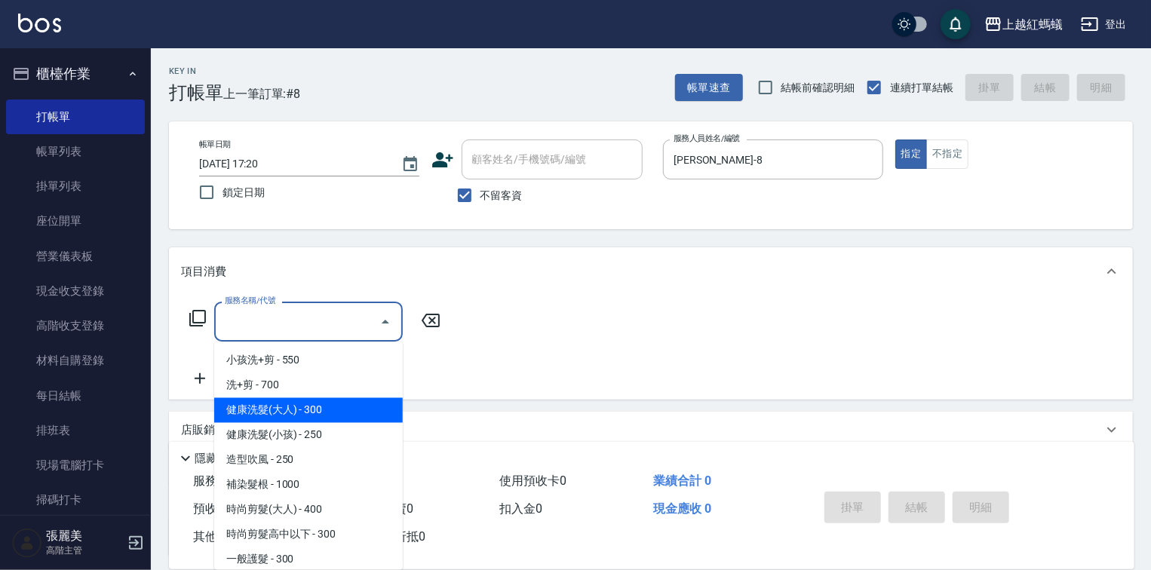
click at [344, 409] on span "健康洗髮(大人) - 300" at bounding box center [308, 410] width 189 height 25
type input "健康洗髮(大人)(201)"
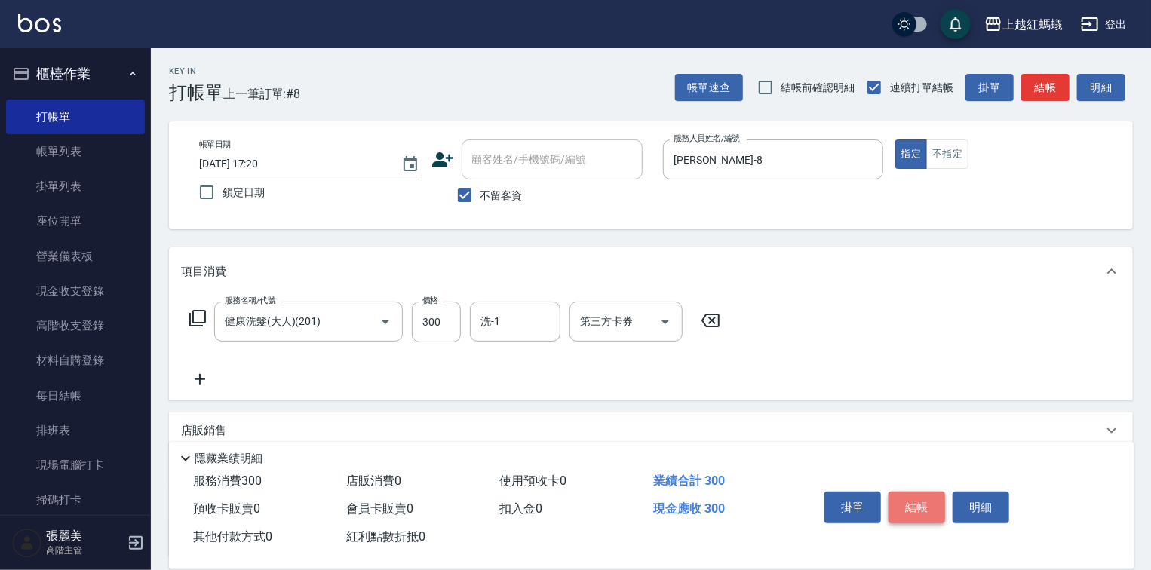
click at [925, 497] on button "結帳" at bounding box center [916, 508] width 57 height 32
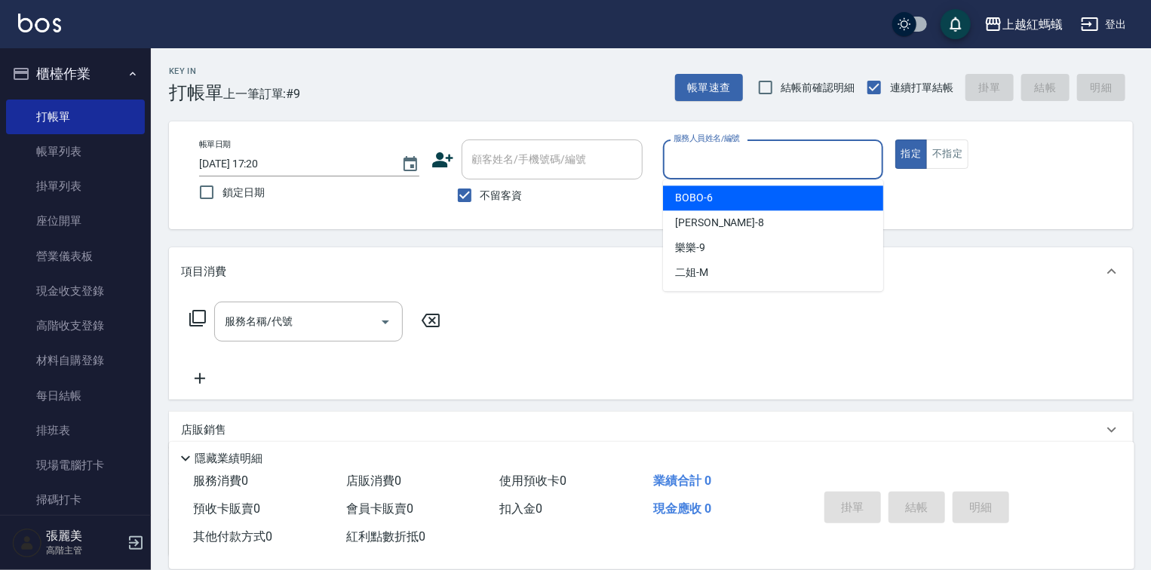
click at [724, 148] on input "服務人員姓名/編號" at bounding box center [773, 159] width 207 height 26
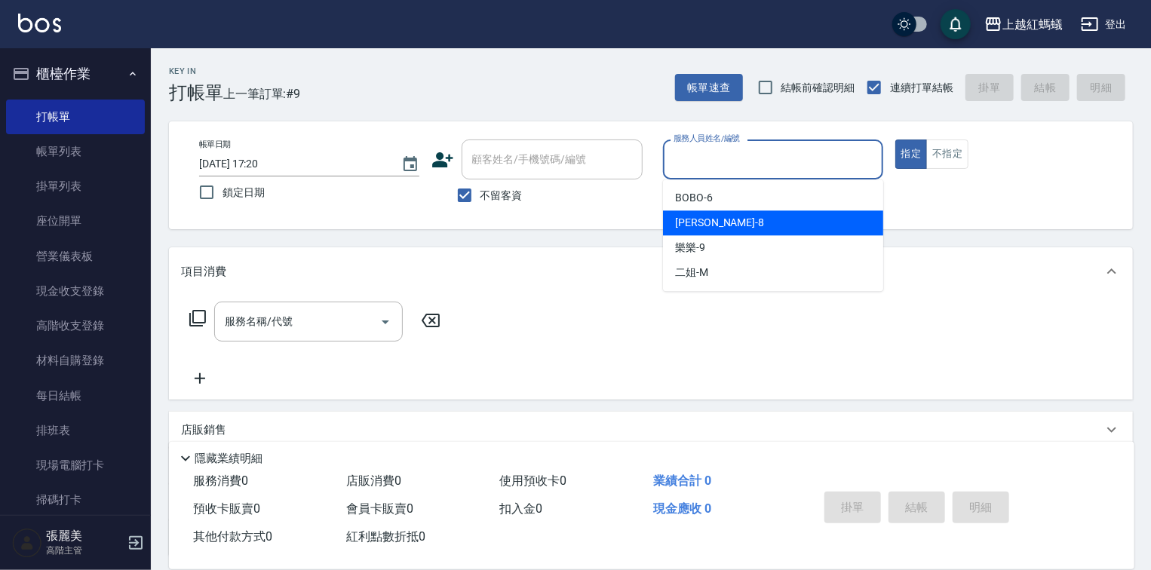
click at [698, 224] on span "[PERSON_NAME] -8" at bounding box center [719, 223] width 89 height 16
type input "[PERSON_NAME]-8"
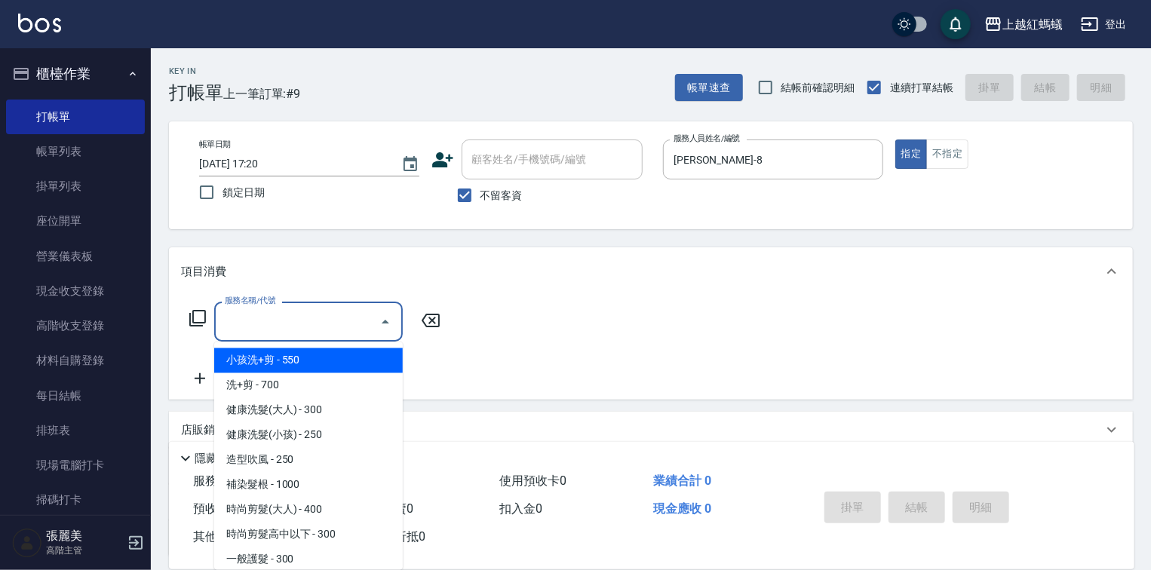
click at [307, 311] on input "服務名稱/代號" at bounding box center [297, 321] width 152 height 26
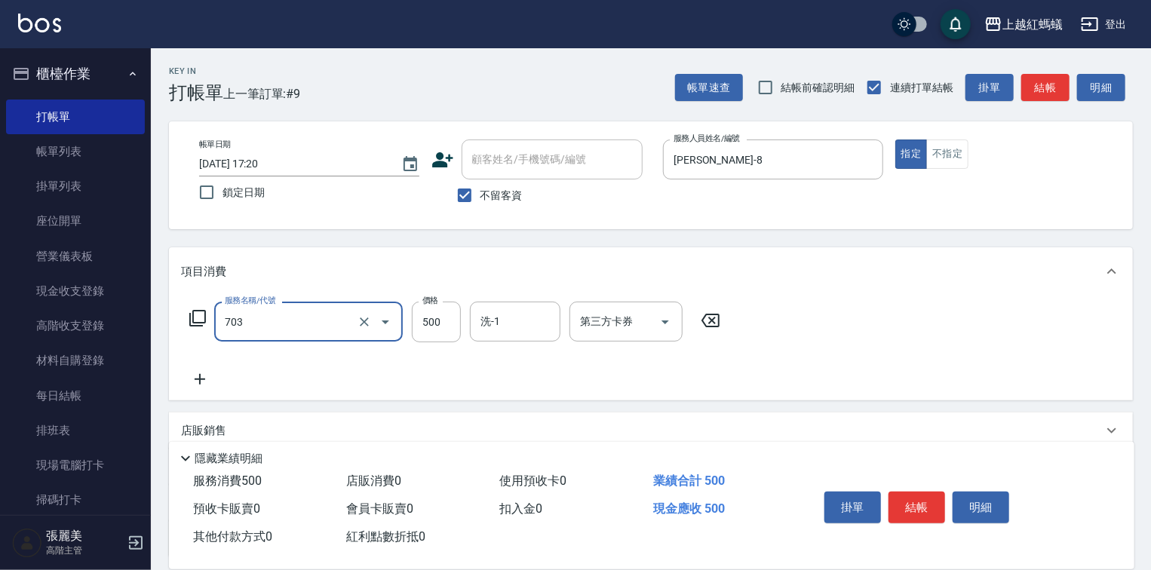
type input "[PERSON_NAME]兩段頭皮養護(703)"
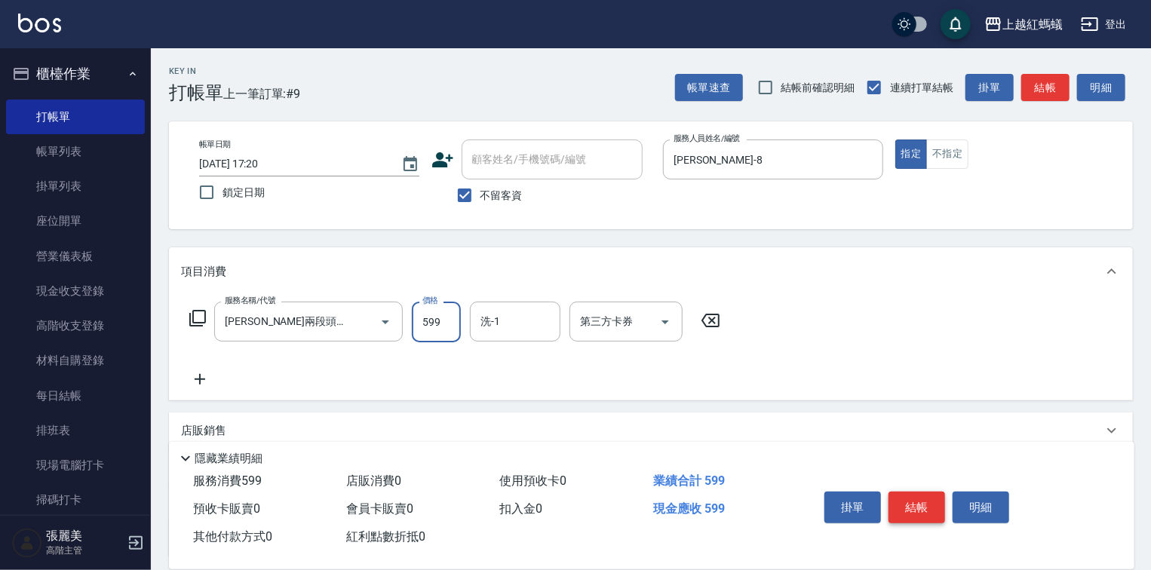
type input "599"
click at [915, 504] on button "結帳" at bounding box center [916, 508] width 57 height 32
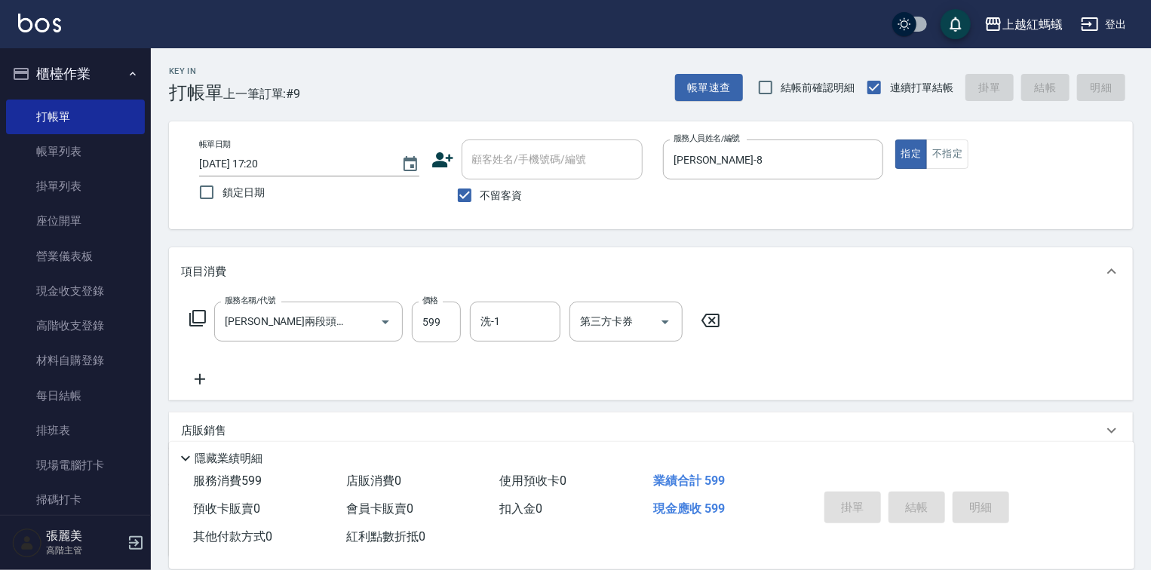
type input "[DATE] 17:21"
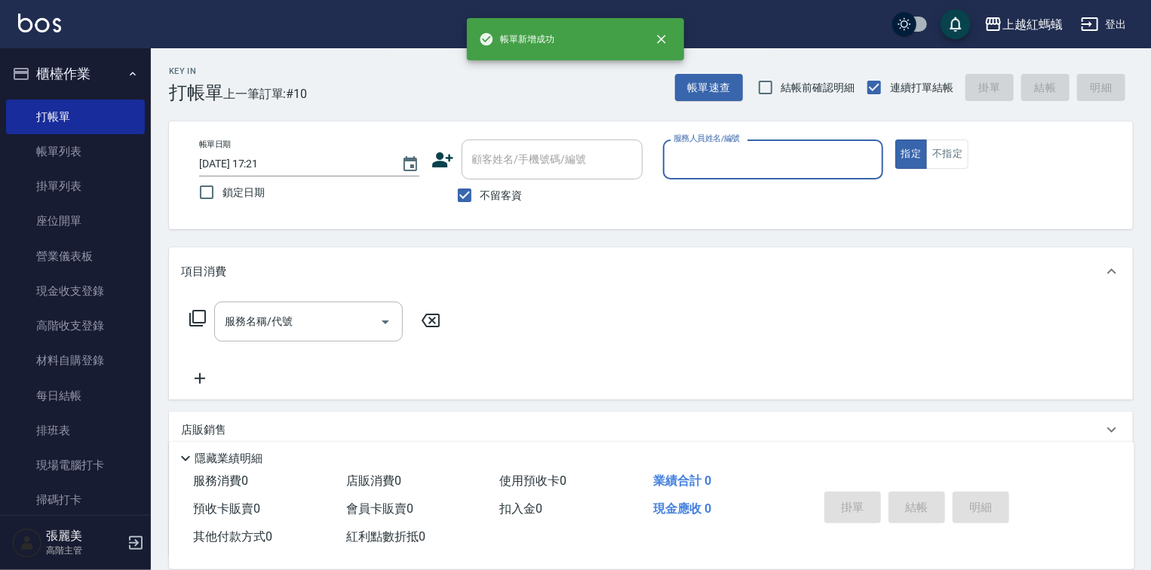
click at [754, 168] on input "服務人員姓名/編號" at bounding box center [773, 159] width 207 height 26
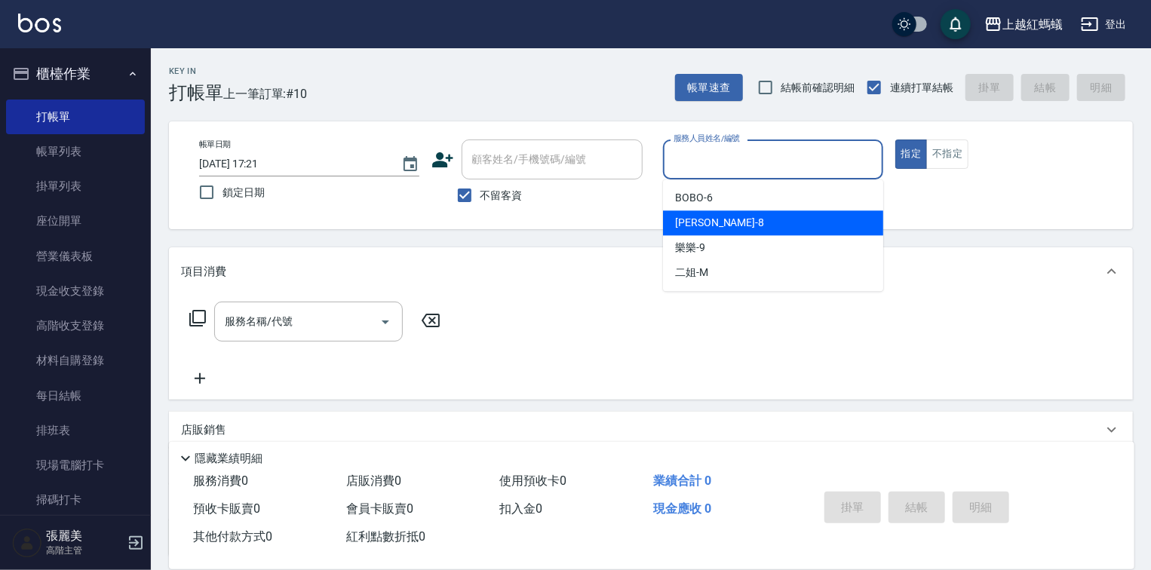
click at [742, 223] on div "[PERSON_NAME] -8" at bounding box center [773, 222] width 220 height 25
type input "[PERSON_NAME]-8"
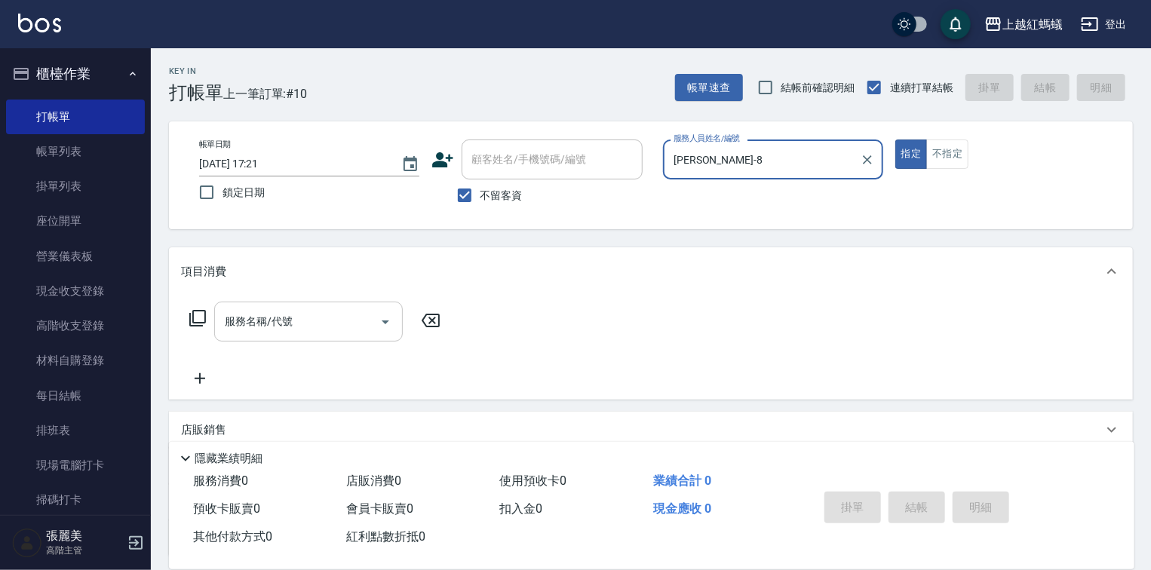
click at [302, 328] on input "服務名稱/代號" at bounding box center [297, 321] width 152 height 26
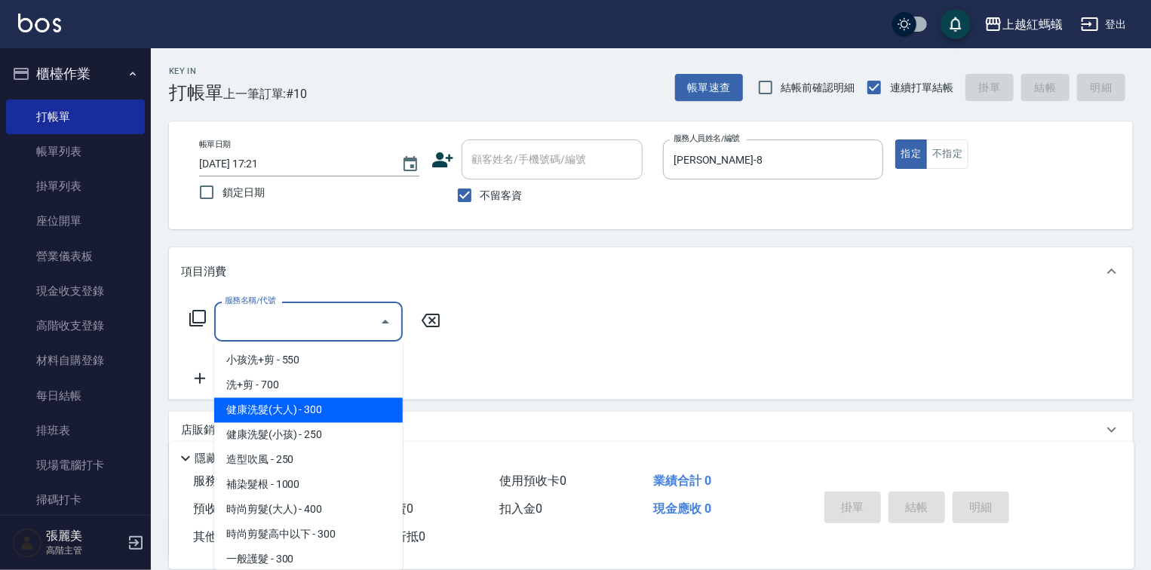
click at [324, 403] on span "健康洗髮(大人) - 300" at bounding box center [308, 410] width 189 height 25
type input "健康洗髮(大人)(201)"
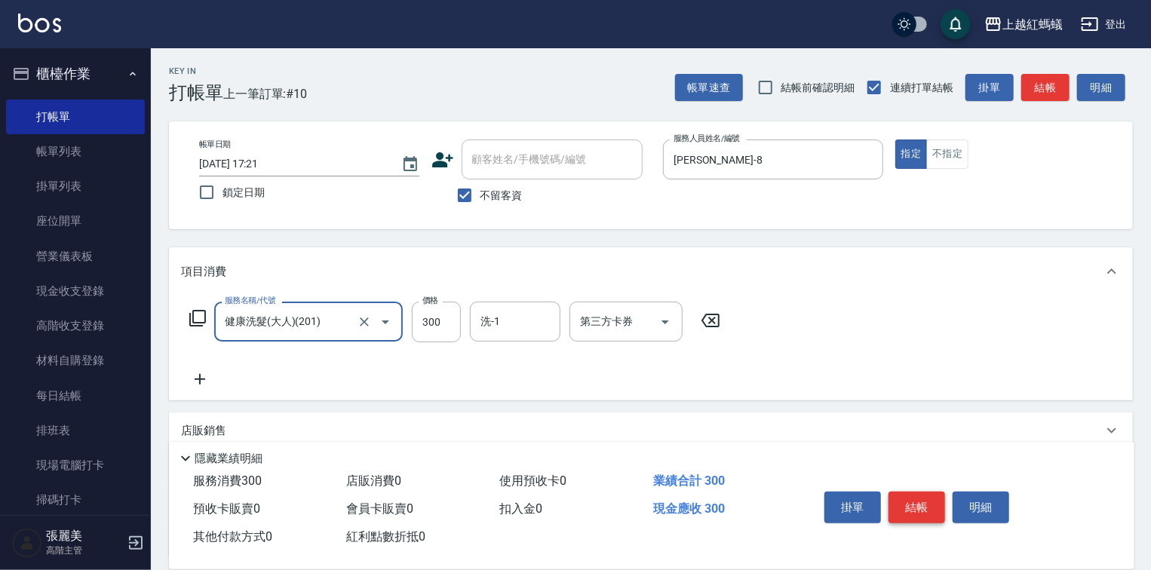
click at [914, 500] on button "結帳" at bounding box center [916, 508] width 57 height 32
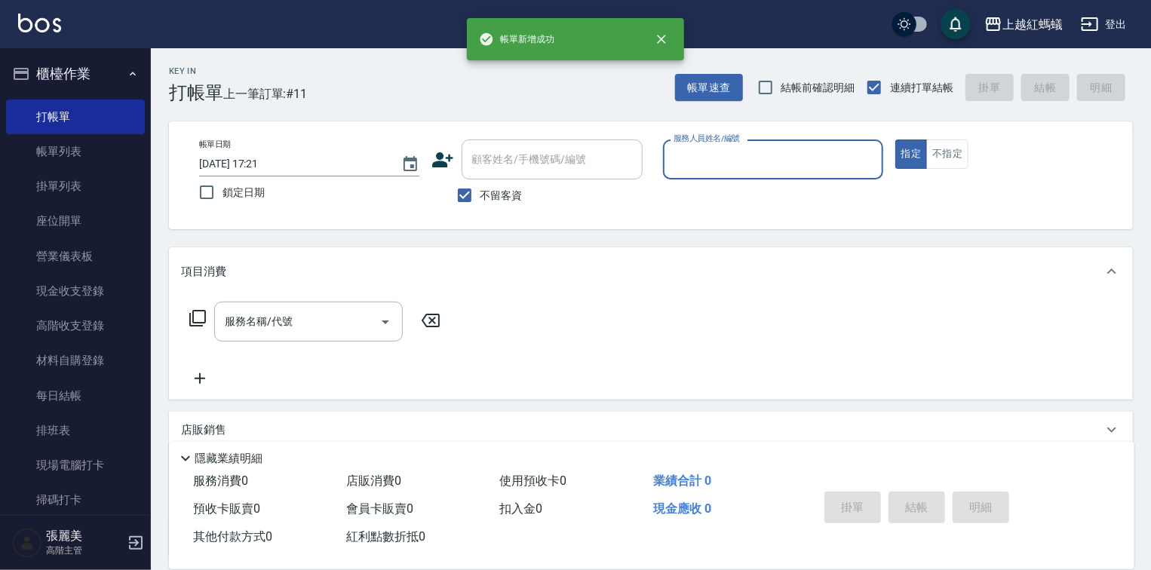
click at [684, 158] on input "服務人員姓名/編號" at bounding box center [773, 159] width 207 height 26
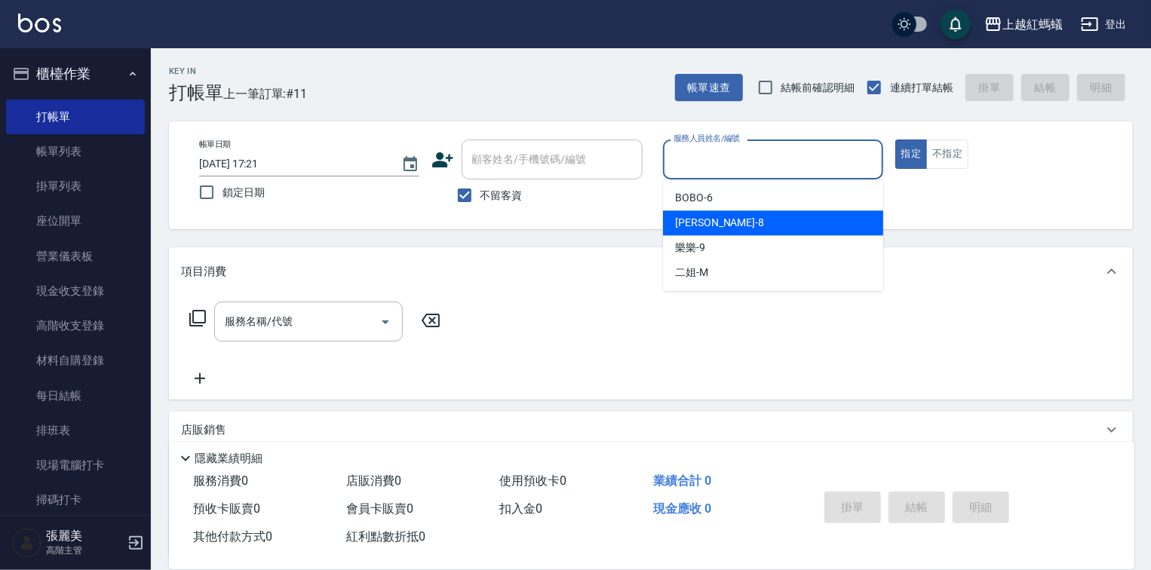
click at [692, 217] on span "[PERSON_NAME] -8" at bounding box center [719, 223] width 89 height 16
type input "[PERSON_NAME]-8"
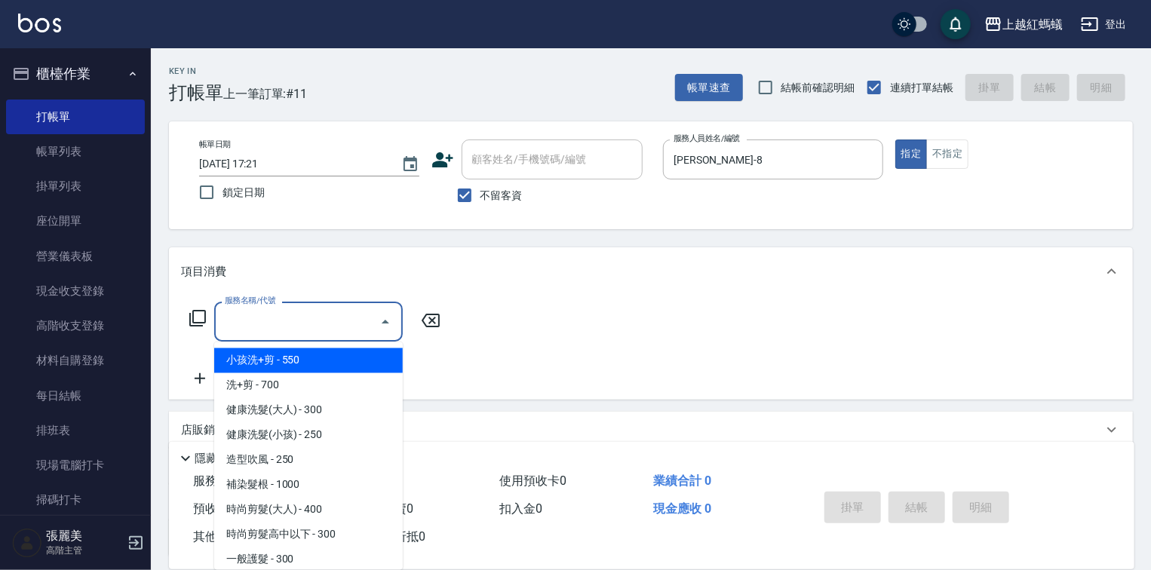
click at [326, 322] on input "服務名稱/代號" at bounding box center [297, 321] width 152 height 26
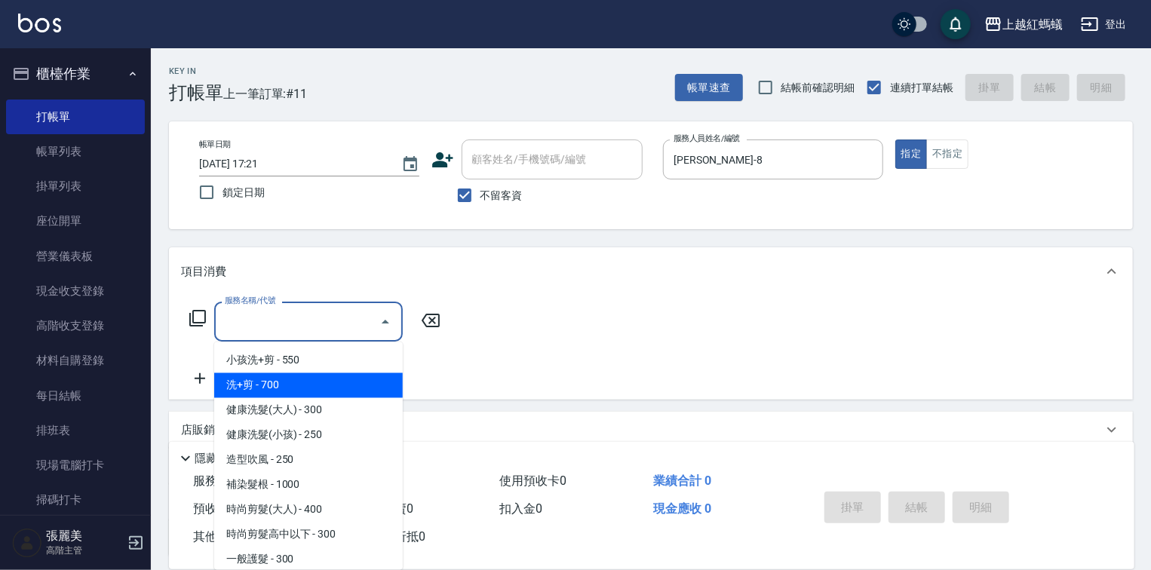
drag, startPoint x: 259, startPoint y: 387, endPoint x: 417, endPoint y: 403, distance: 158.5
click at [260, 386] on span "洗+剪 - 700" at bounding box center [308, 385] width 189 height 25
type input "洗+剪(200)"
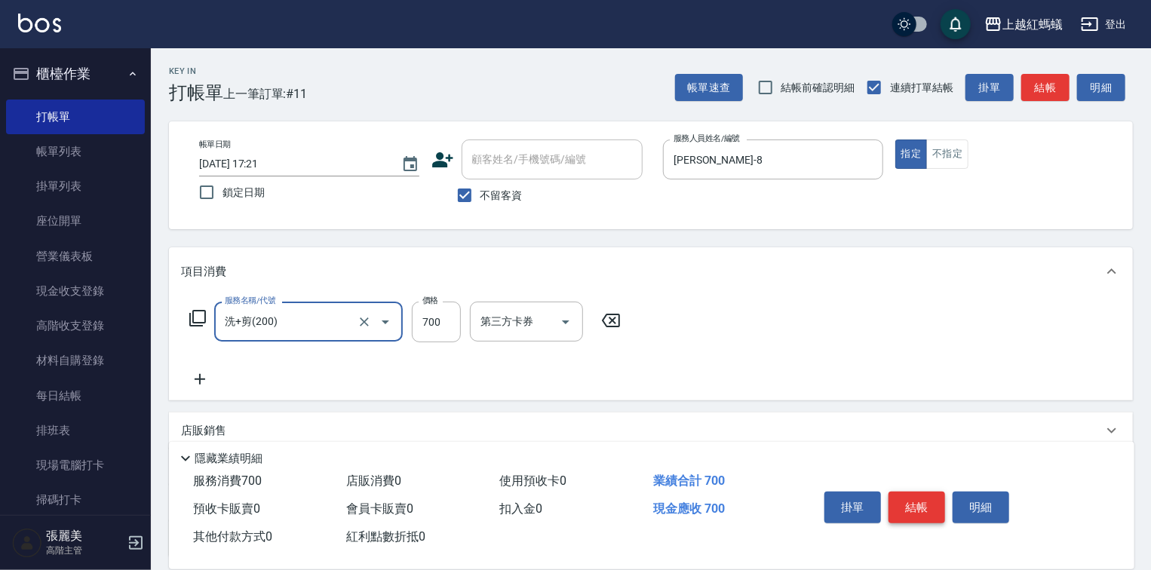
click at [915, 504] on button "結帳" at bounding box center [916, 508] width 57 height 32
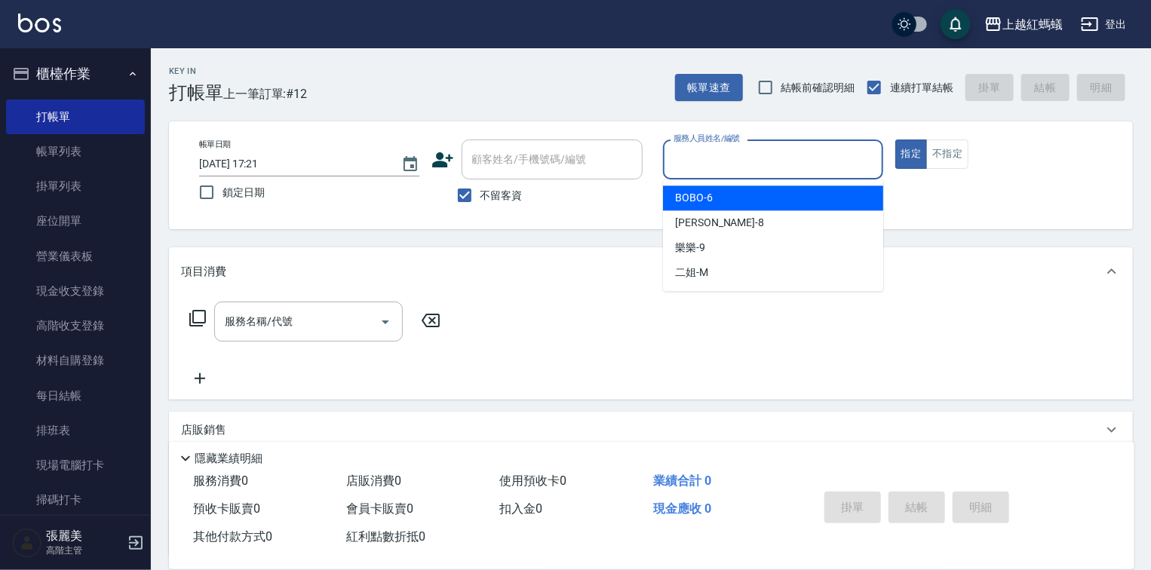
click at [745, 161] on input "服務人員姓名/編號" at bounding box center [773, 159] width 207 height 26
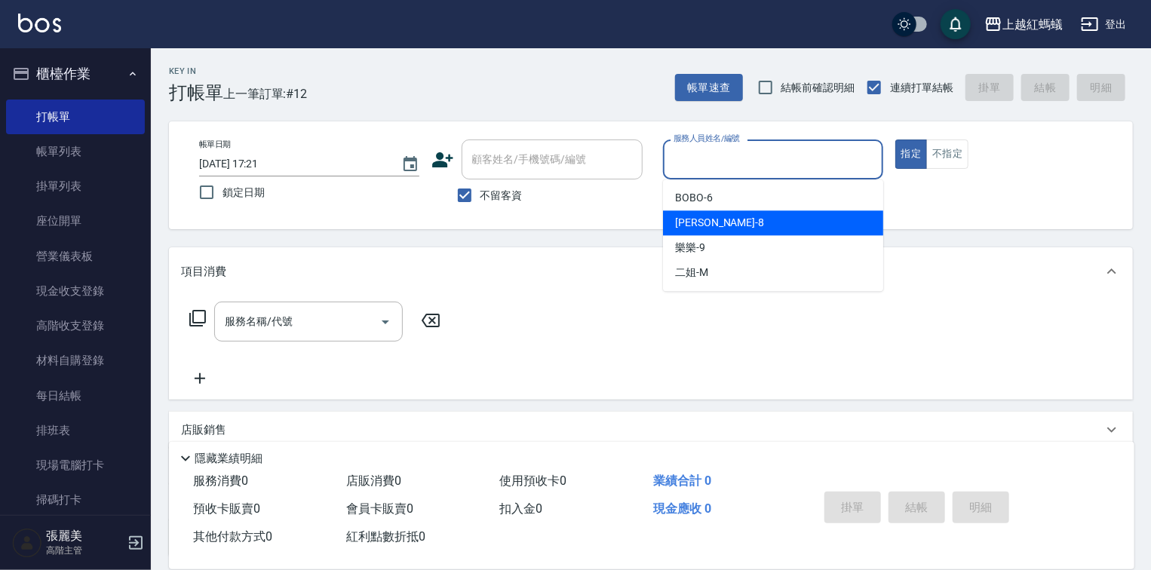
click at [714, 219] on div "[PERSON_NAME] -8" at bounding box center [773, 222] width 220 height 25
type input "[PERSON_NAME]-8"
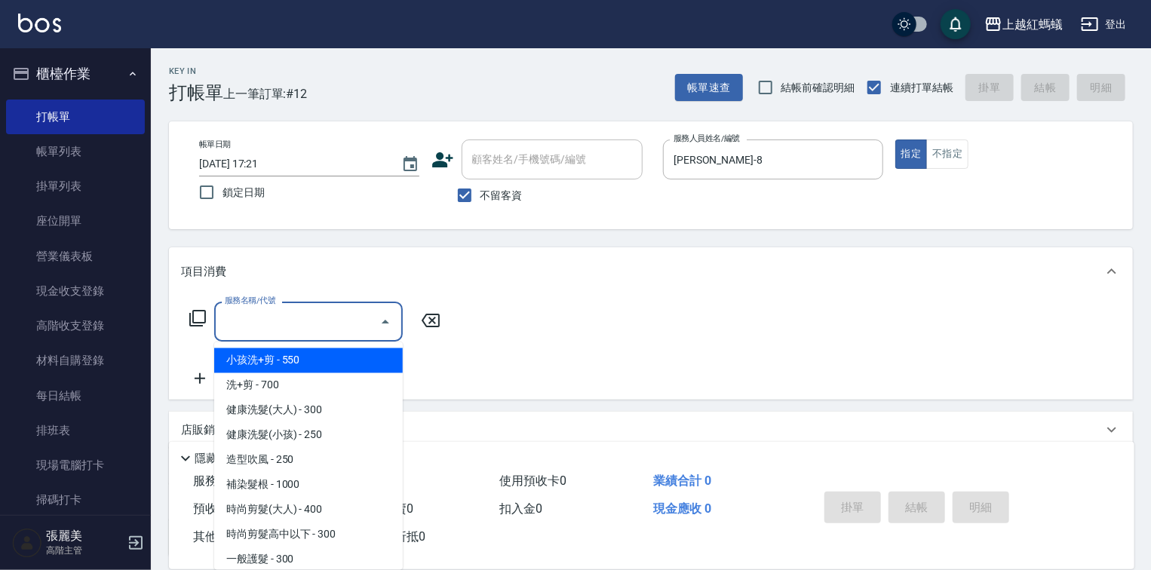
click at [331, 321] on input "服務名稱/代號" at bounding box center [297, 321] width 152 height 26
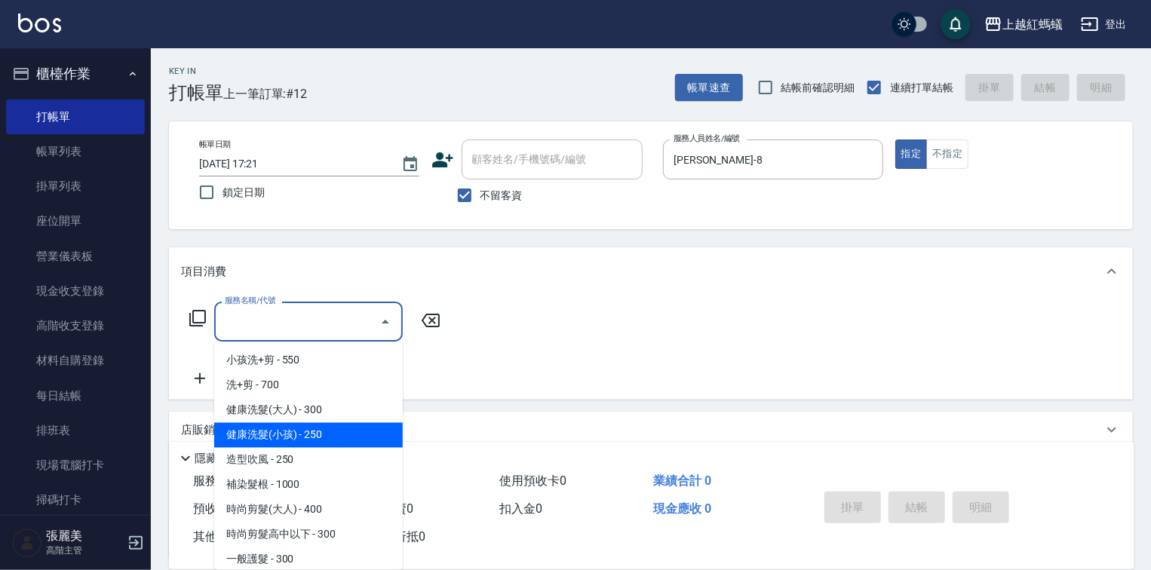
drag, startPoint x: 362, startPoint y: 422, endPoint x: 367, endPoint y: 416, distance: 8.6
click at [362, 422] on ul "小孩洗+剪 - 550 洗+剪 - 700 健康洗髮(大人) - 300 健康洗髮(小孩) - 250 造型吹風 - 250 補染髮根 - 1000 時尚剪髮…" at bounding box center [308, 456] width 189 height 228
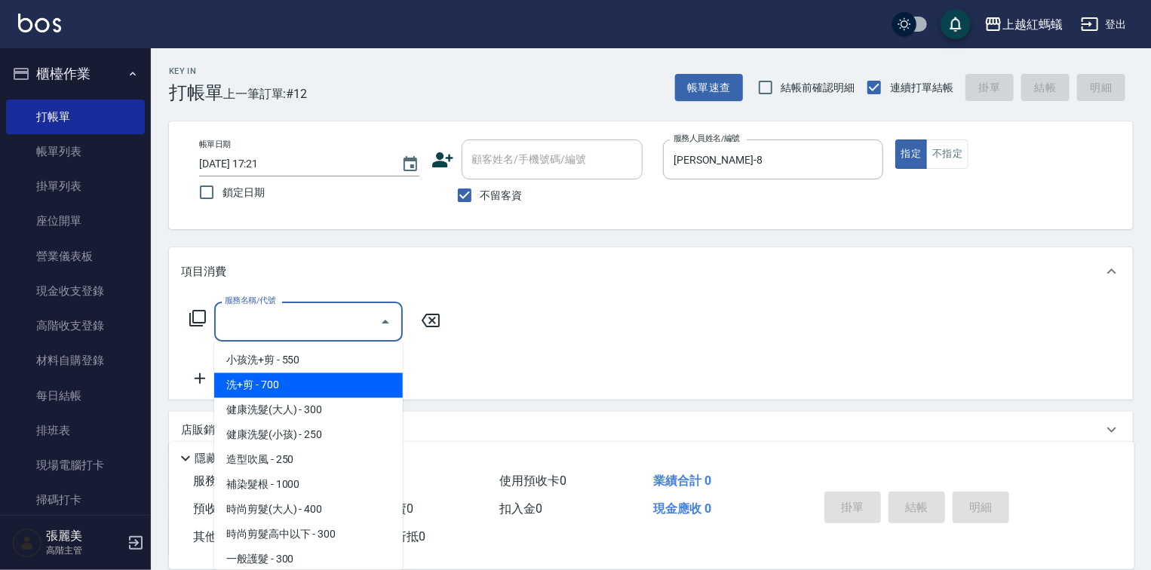
click at [283, 385] on span "洗+剪 - 700" at bounding box center [308, 385] width 189 height 25
type input "洗+剪(200)"
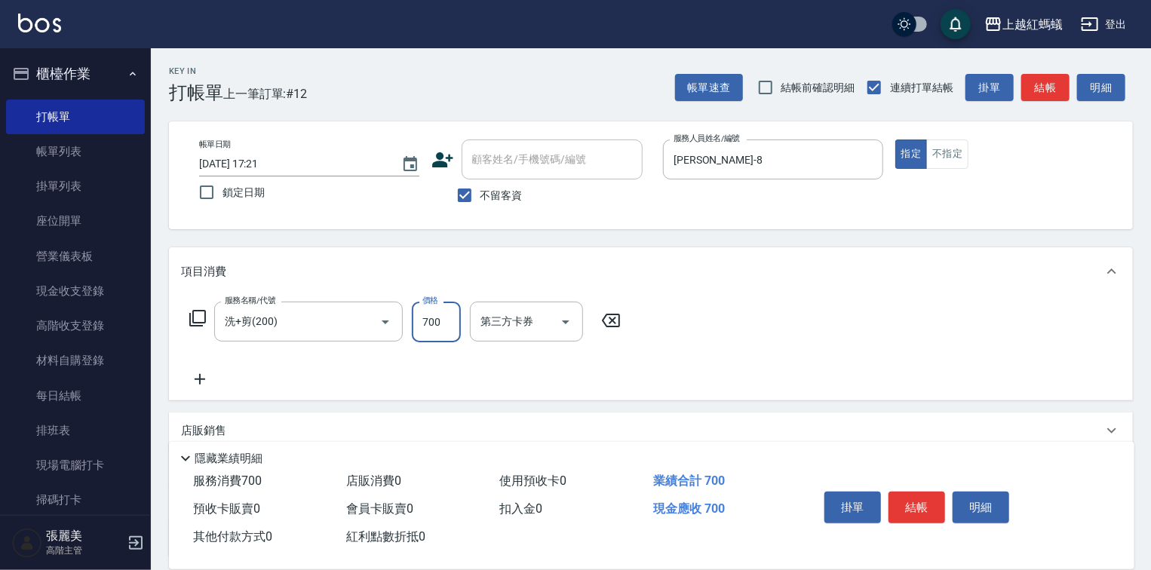
click at [434, 321] on input "700" at bounding box center [436, 322] width 49 height 41
type input "600"
click at [933, 502] on button "結帳" at bounding box center [916, 508] width 57 height 32
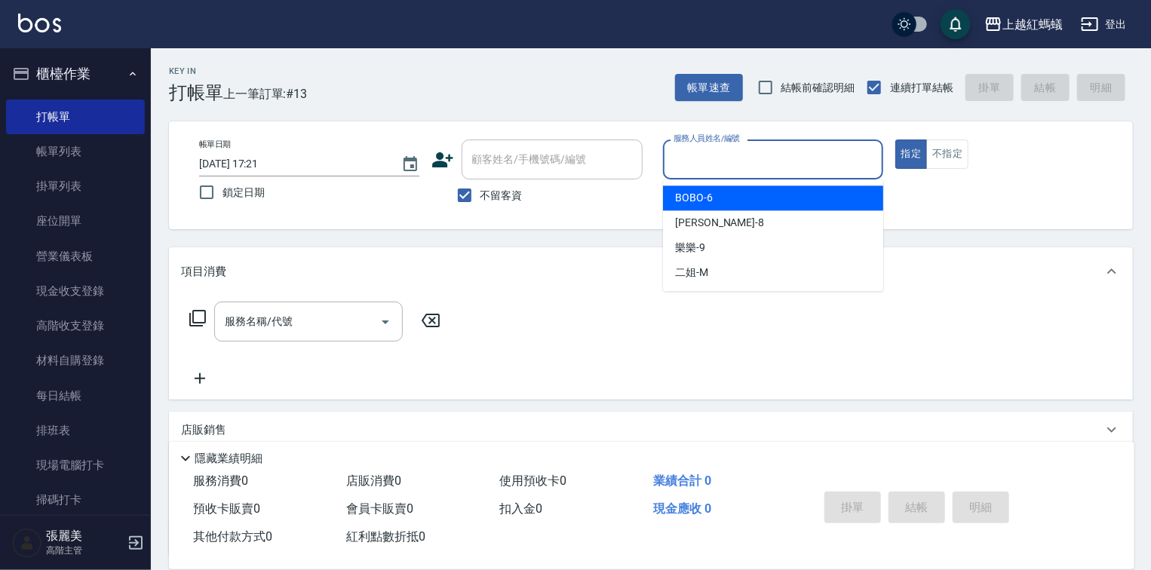
click at [733, 154] on input "服務人員姓名/編號" at bounding box center [773, 159] width 207 height 26
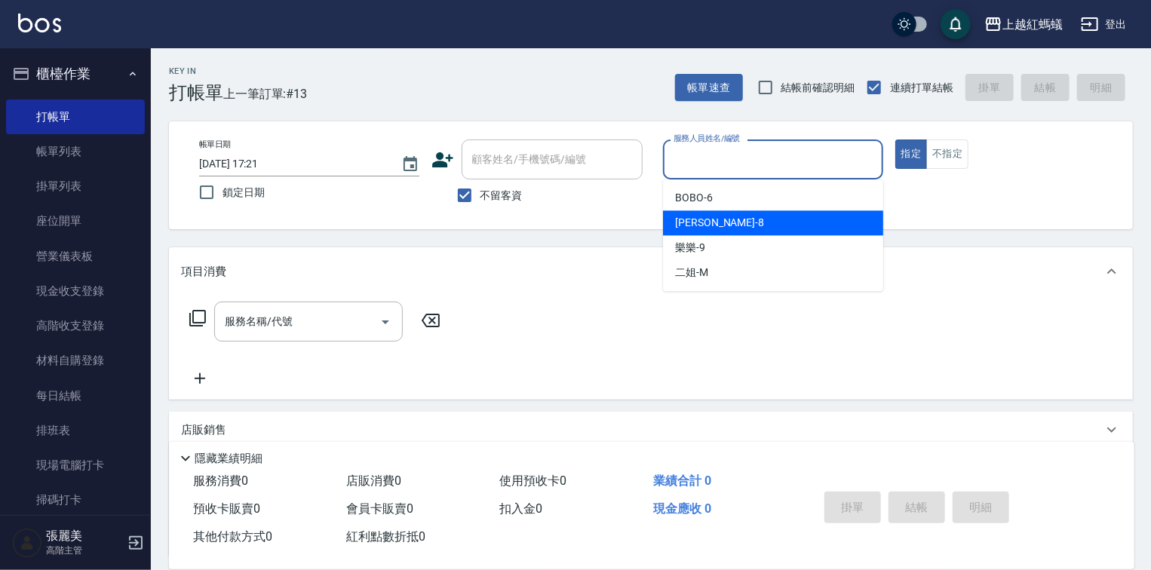
click at [710, 222] on div "[PERSON_NAME] -8" at bounding box center [773, 222] width 220 height 25
type input "[PERSON_NAME]-8"
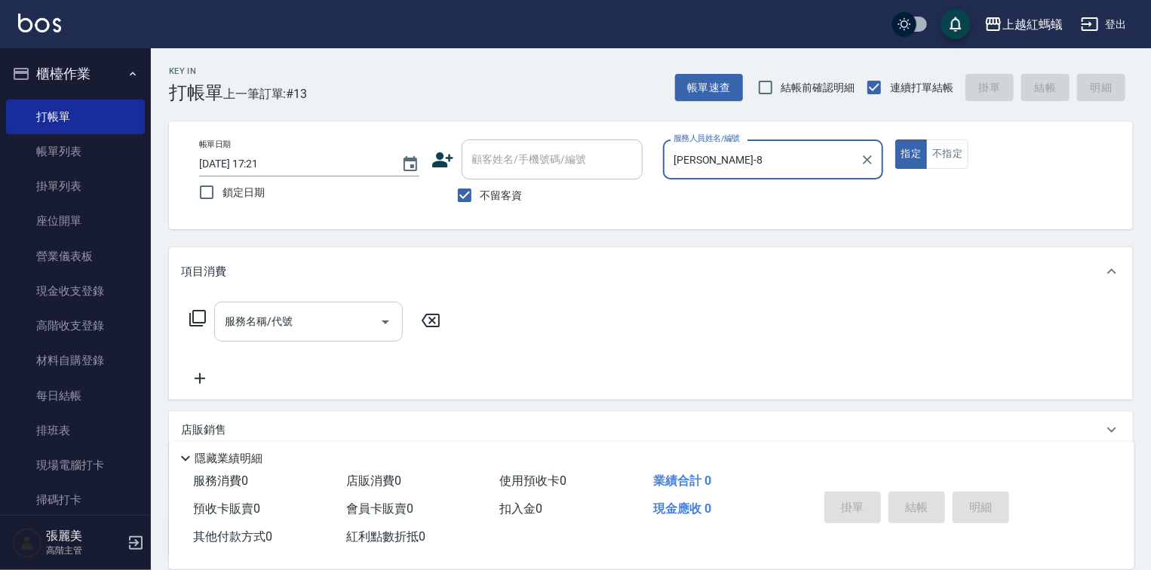
click at [283, 323] on input "服務名稱/代號" at bounding box center [297, 321] width 152 height 26
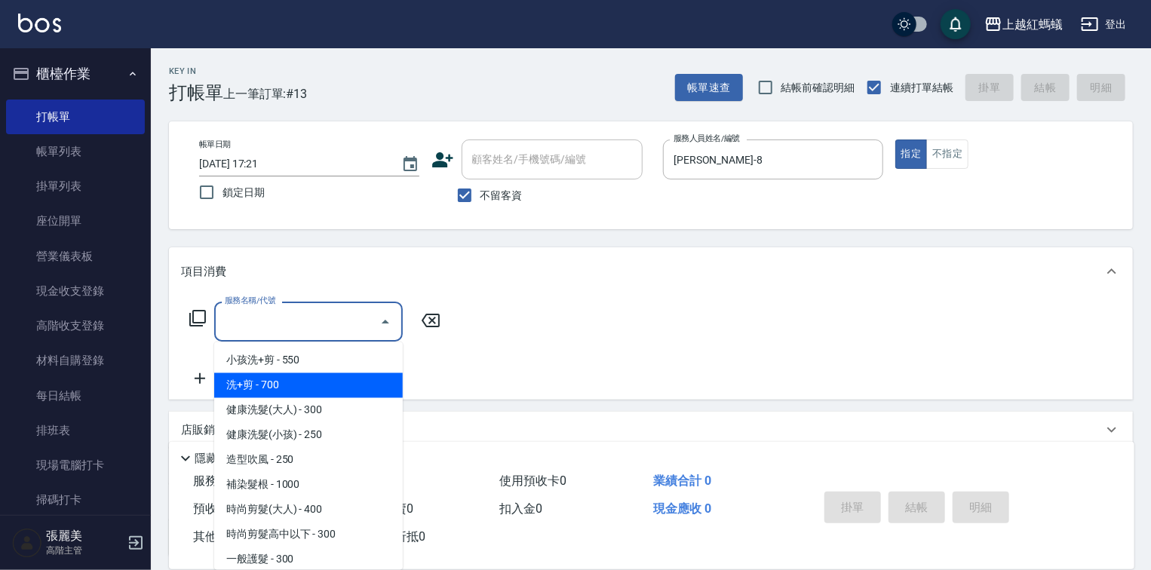
click at [261, 379] on span "洗+剪 - 700" at bounding box center [308, 385] width 189 height 25
type input "洗+剪(200)"
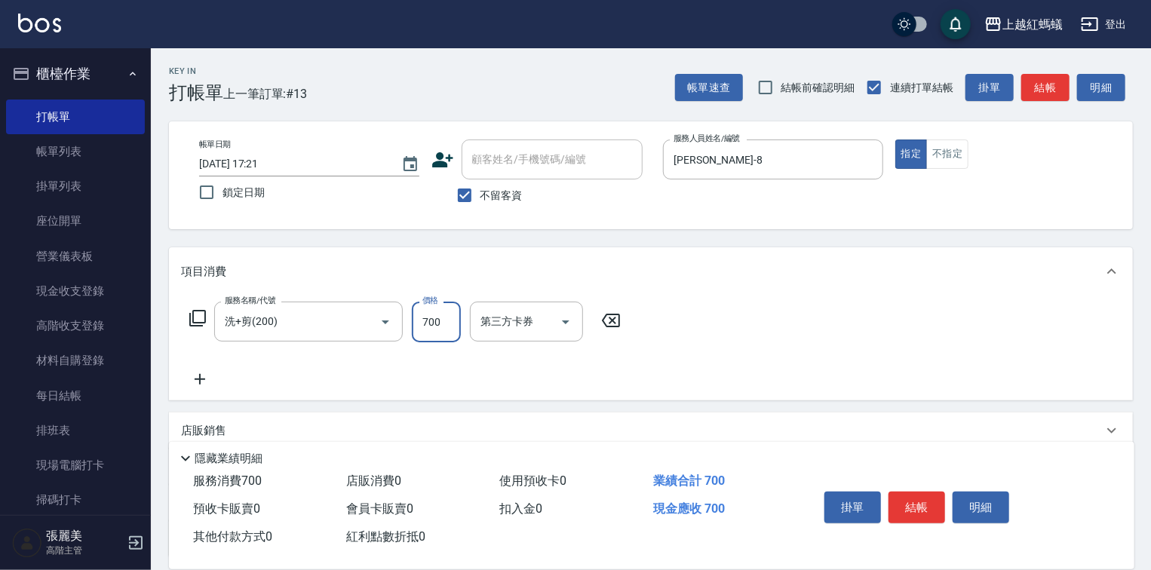
click at [437, 318] on input "700" at bounding box center [436, 322] width 49 height 41
type input "800"
click at [921, 512] on button "結帳" at bounding box center [916, 508] width 57 height 32
